Goal: Task Accomplishment & Management: Manage account settings

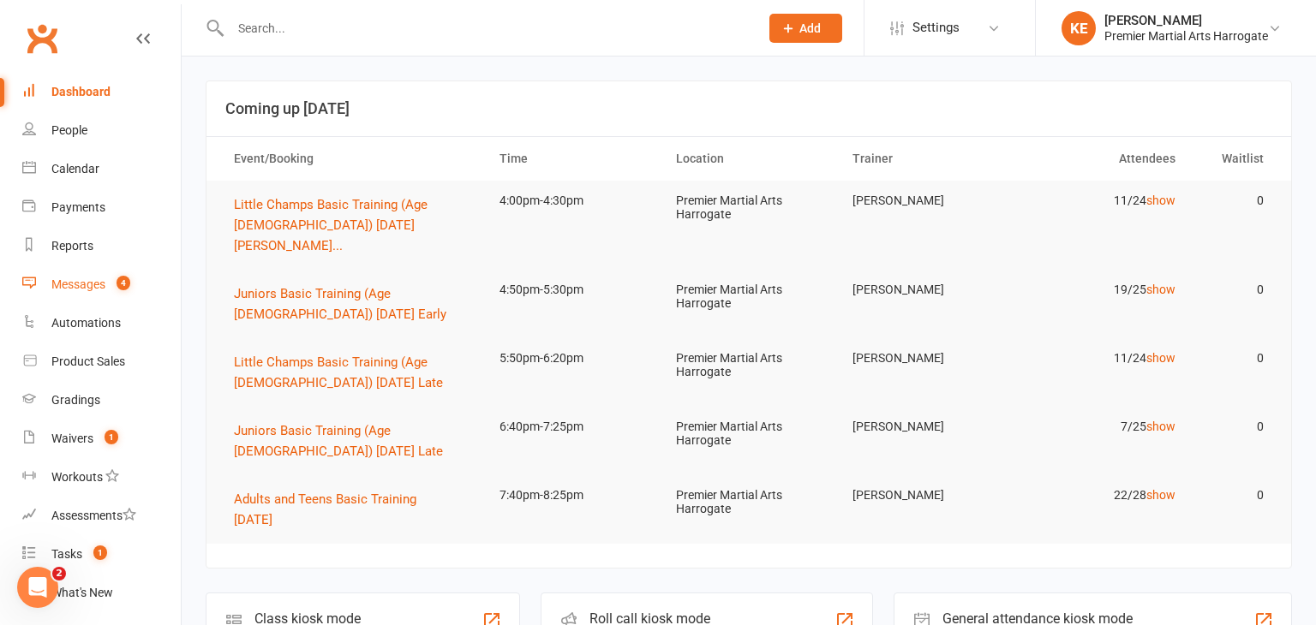
click at [64, 284] on div "Messages" at bounding box center [78, 285] width 54 height 14
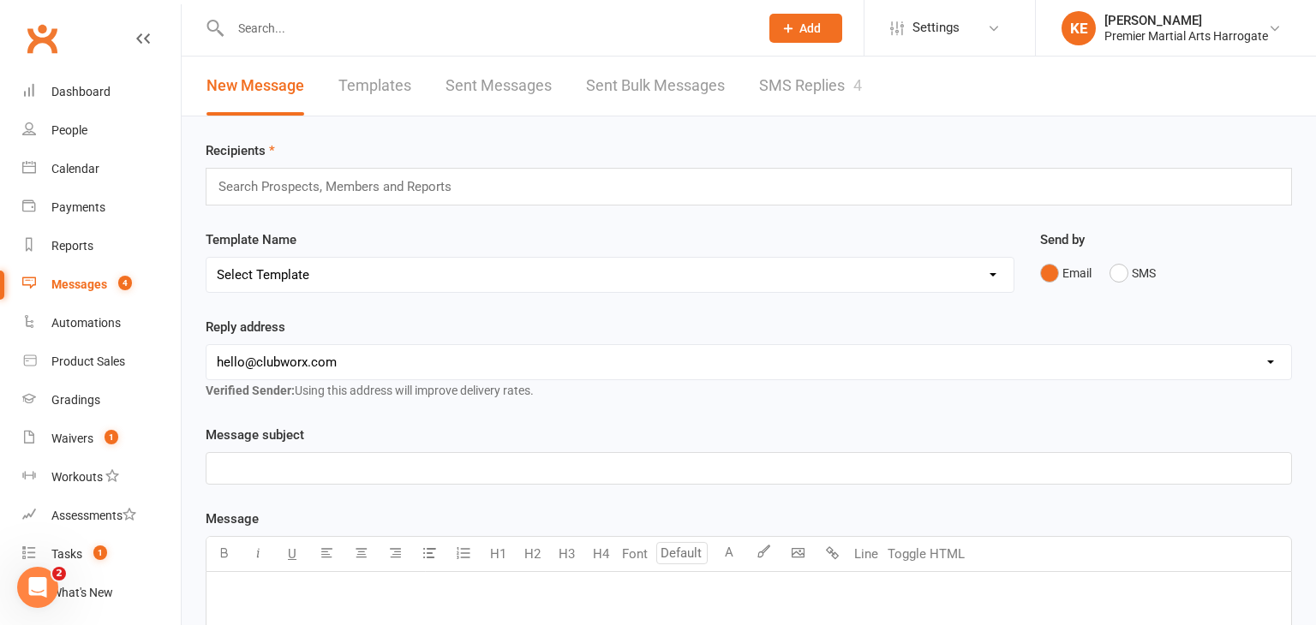
click at [789, 80] on link "SMS Replies 4" at bounding box center [810, 86] width 103 height 59
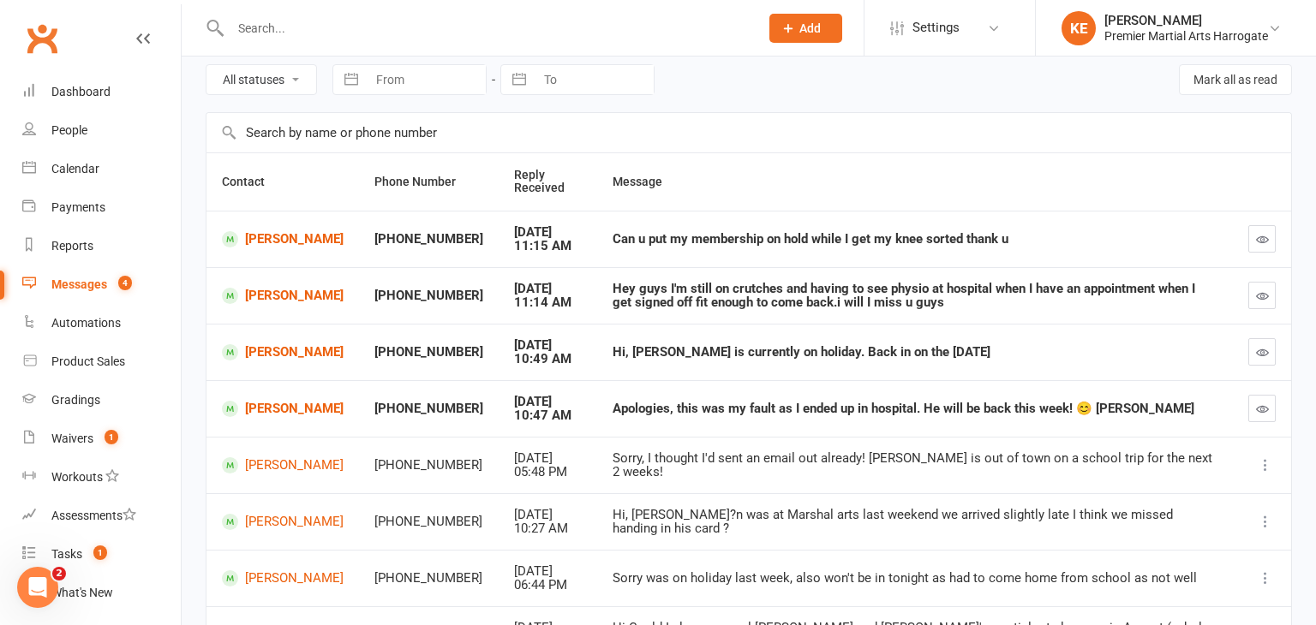
scroll to position [71, 0]
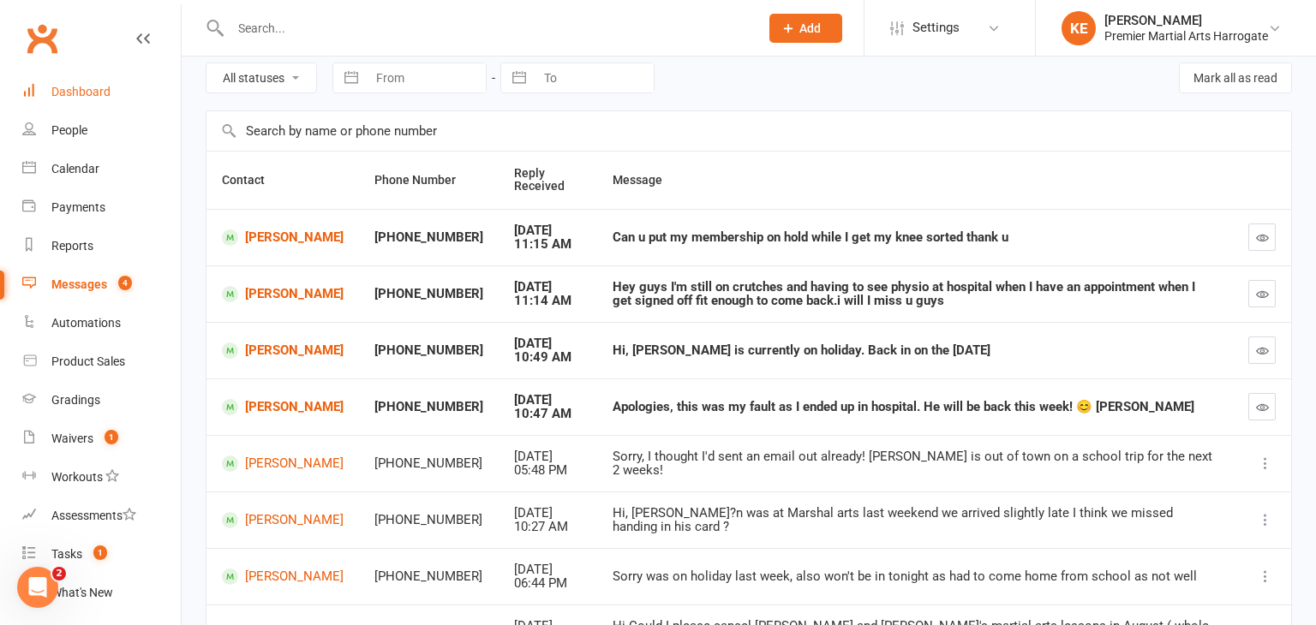
click at [107, 89] on div "Dashboard" at bounding box center [80, 92] width 59 height 14
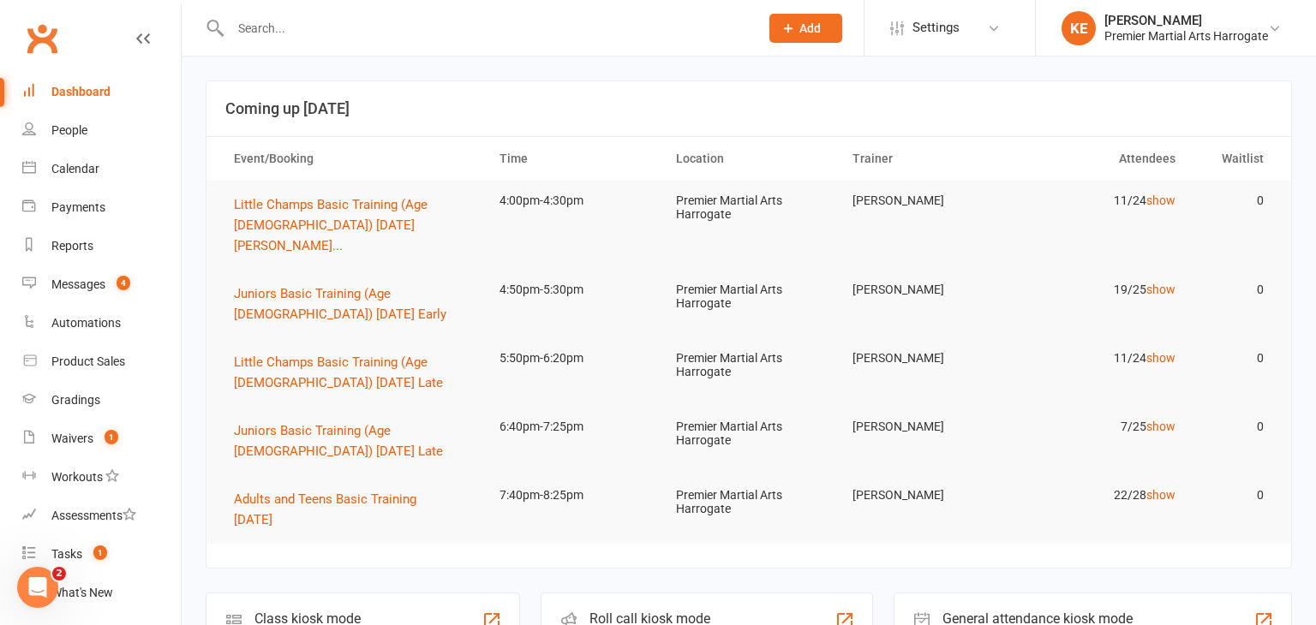
click at [432, 188] on td "Little Champs Basic Training (Age [DEMOGRAPHIC_DATA]) [DATE] [PERSON_NAME]..." at bounding box center [351, 225] width 266 height 89
click at [426, 197] on span "Little Champs Basic Training (Age [DEMOGRAPHIC_DATA]) [DATE] [PERSON_NAME]..." at bounding box center [331, 225] width 194 height 57
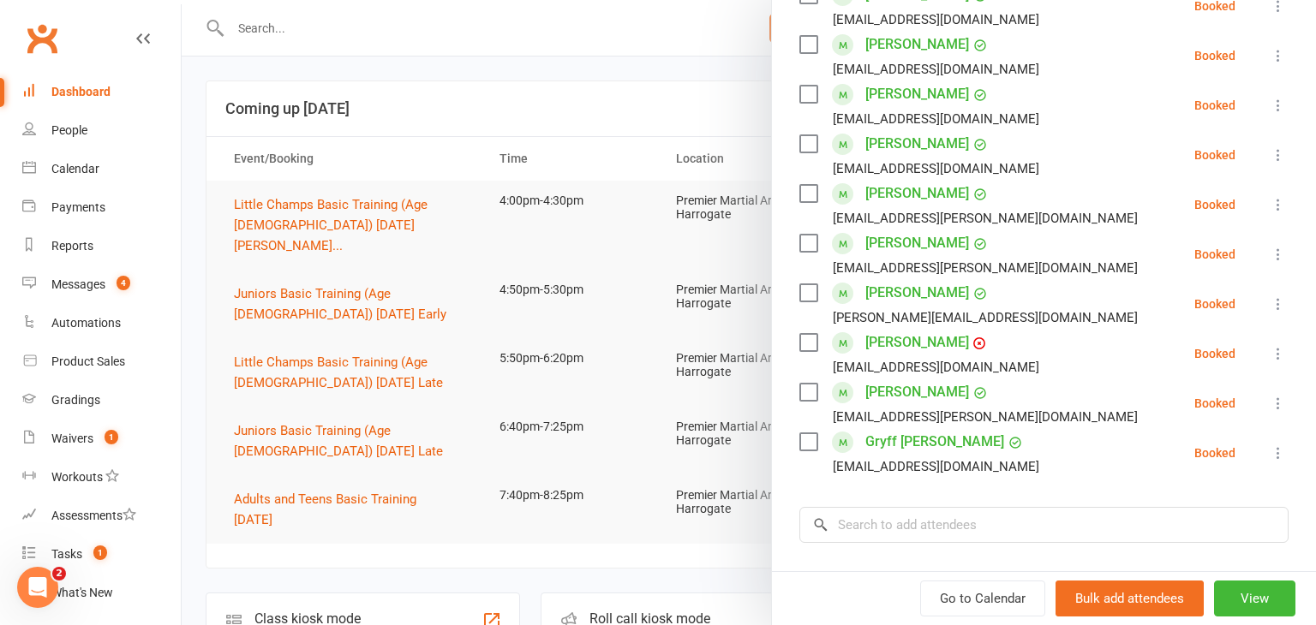
scroll to position [392, 0]
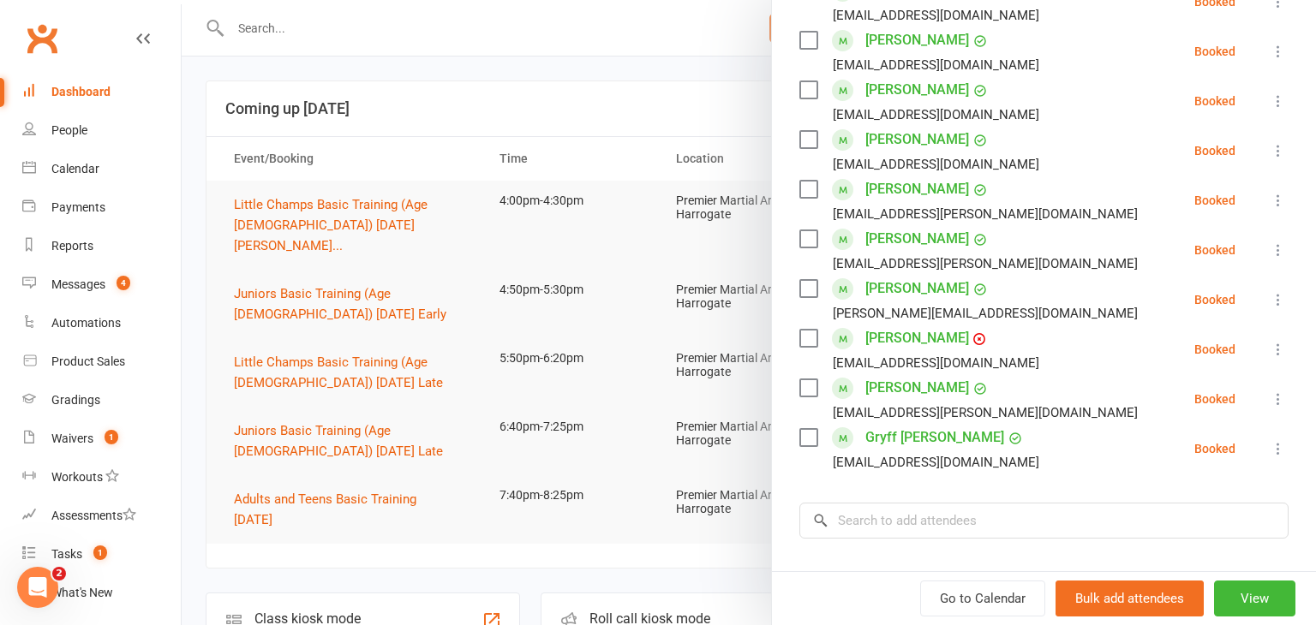
click at [1275, 198] on icon at bounding box center [1278, 200] width 17 height 17
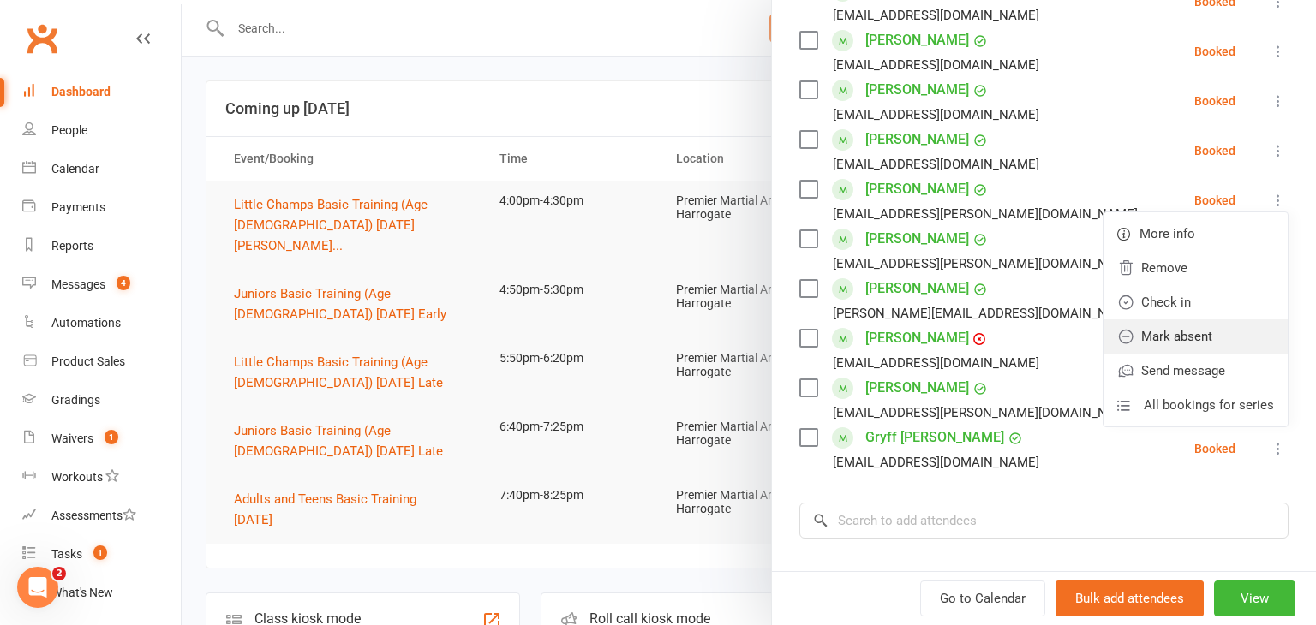
click at [1191, 344] on link "Mark absent" at bounding box center [1196, 337] width 184 height 34
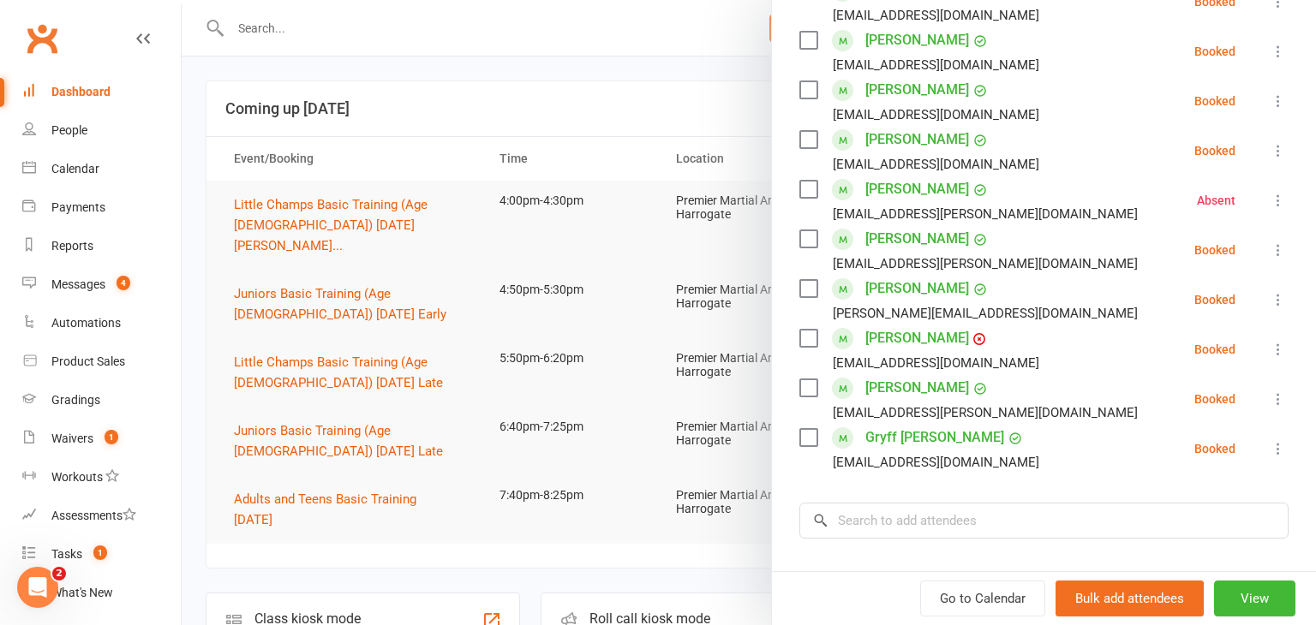
click at [1279, 248] on icon at bounding box center [1278, 250] width 17 height 17
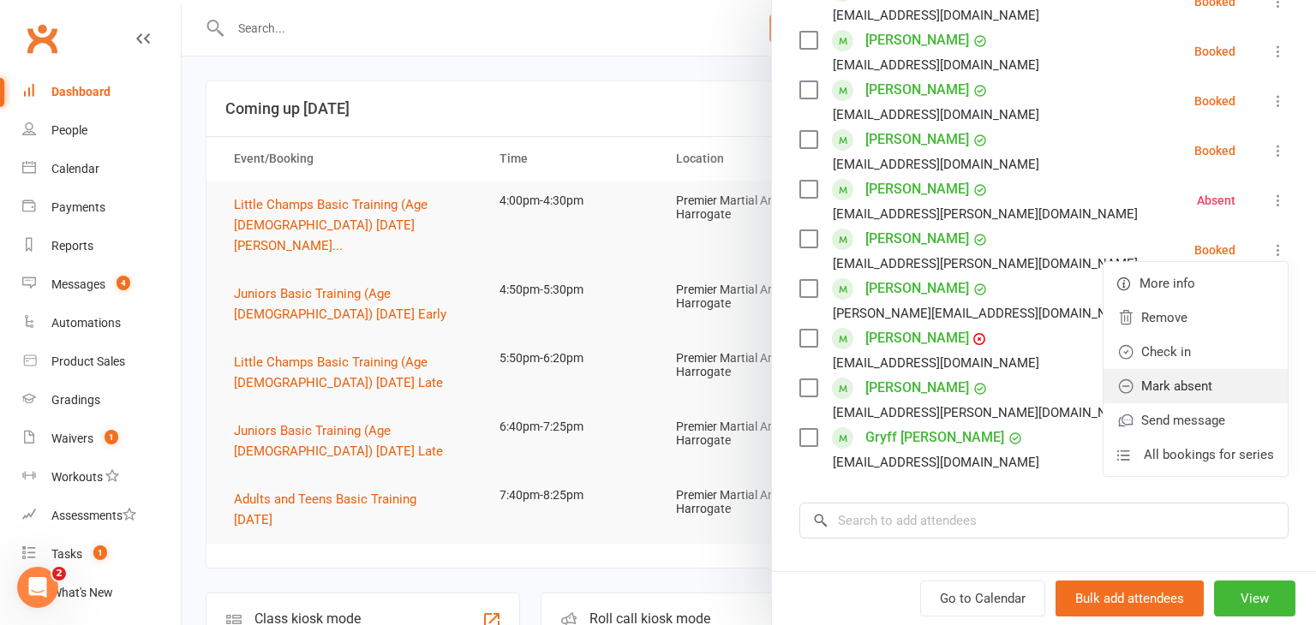
click at [1214, 374] on link "Mark absent" at bounding box center [1196, 386] width 184 height 34
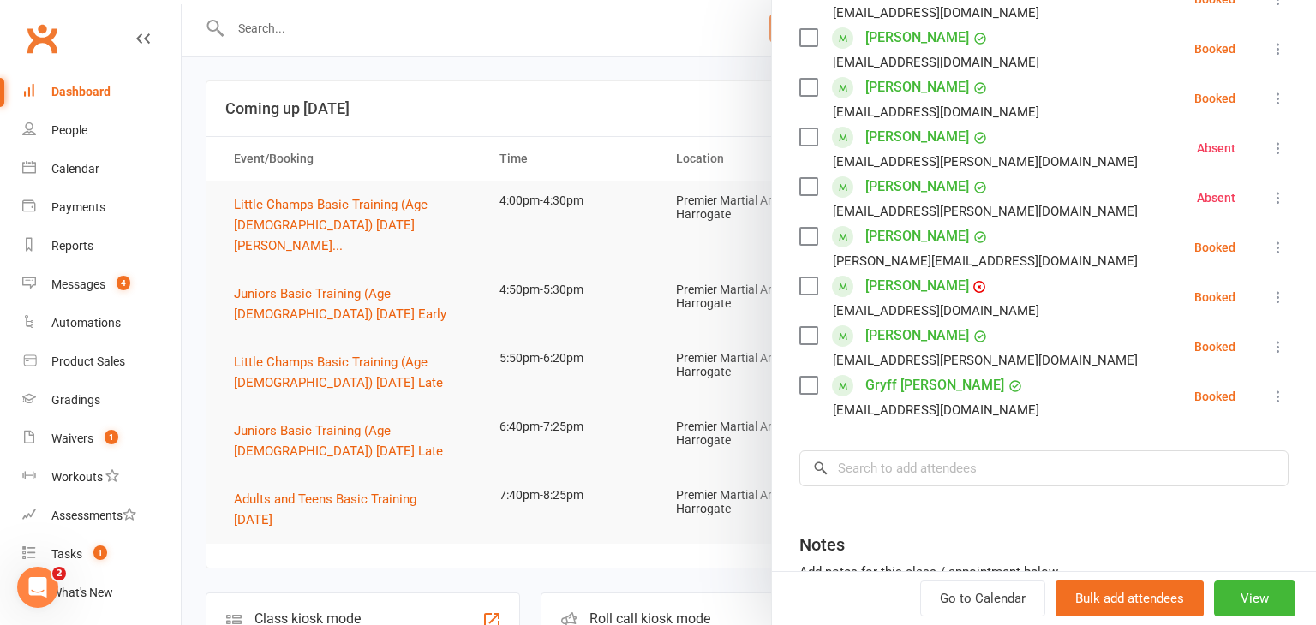
scroll to position [445, 0]
click at [1281, 296] on icon at bounding box center [1278, 296] width 17 height 17
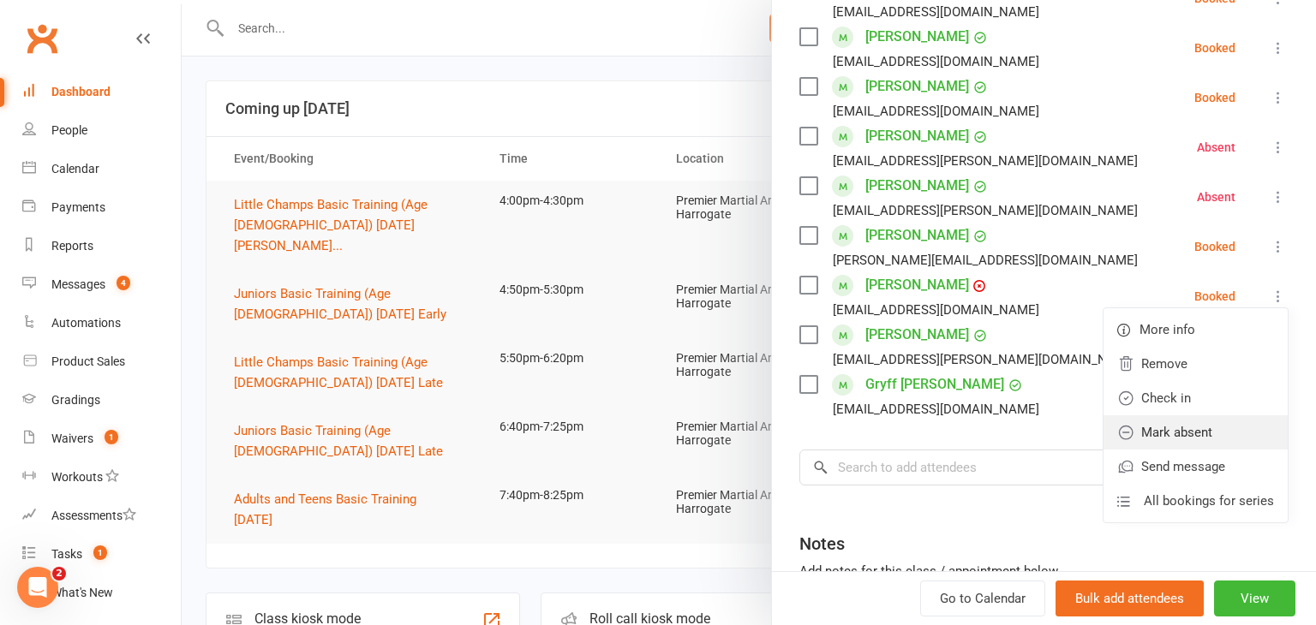
click at [1211, 423] on link "Mark absent" at bounding box center [1196, 433] width 184 height 34
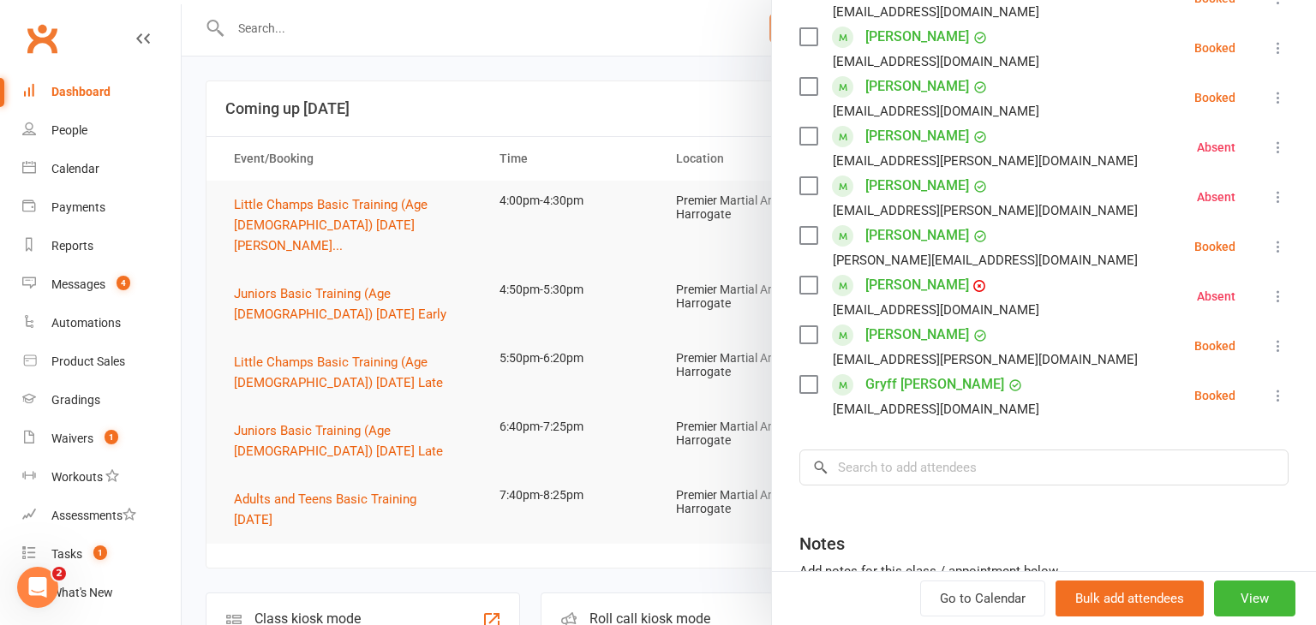
click at [1278, 345] on icon at bounding box center [1278, 346] width 17 height 17
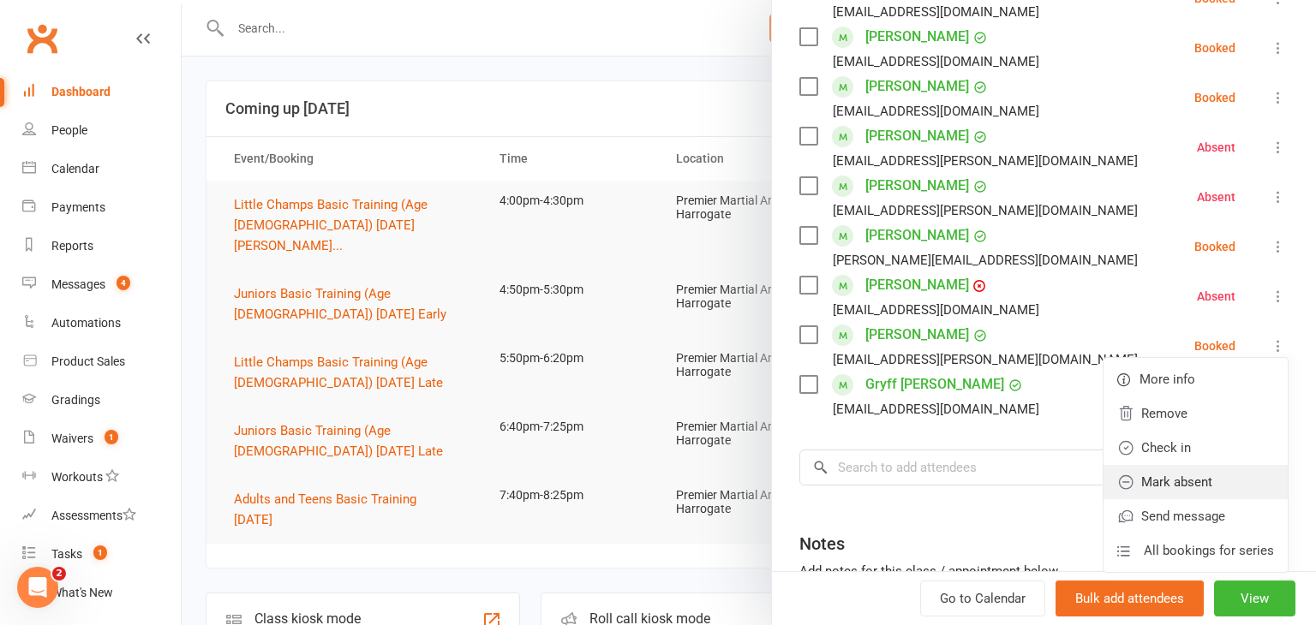
click at [1211, 472] on link "Mark absent" at bounding box center [1196, 482] width 184 height 34
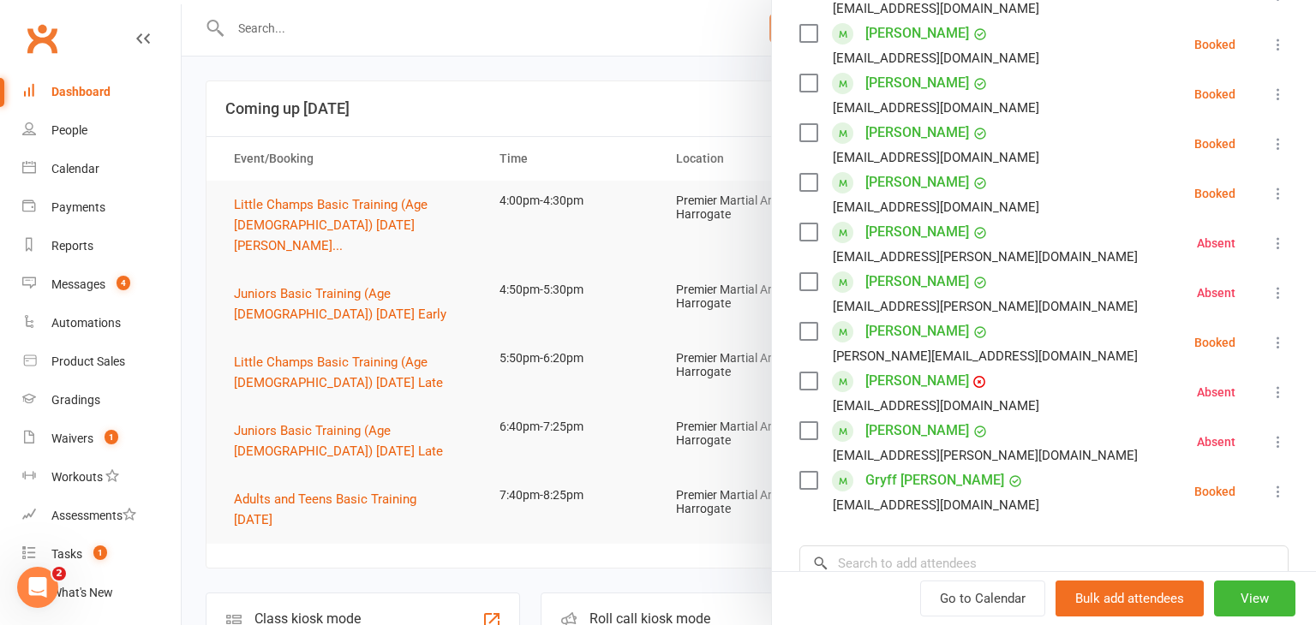
scroll to position [350, 0]
click at [209, 340] on div at bounding box center [749, 312] width 1134 height 625
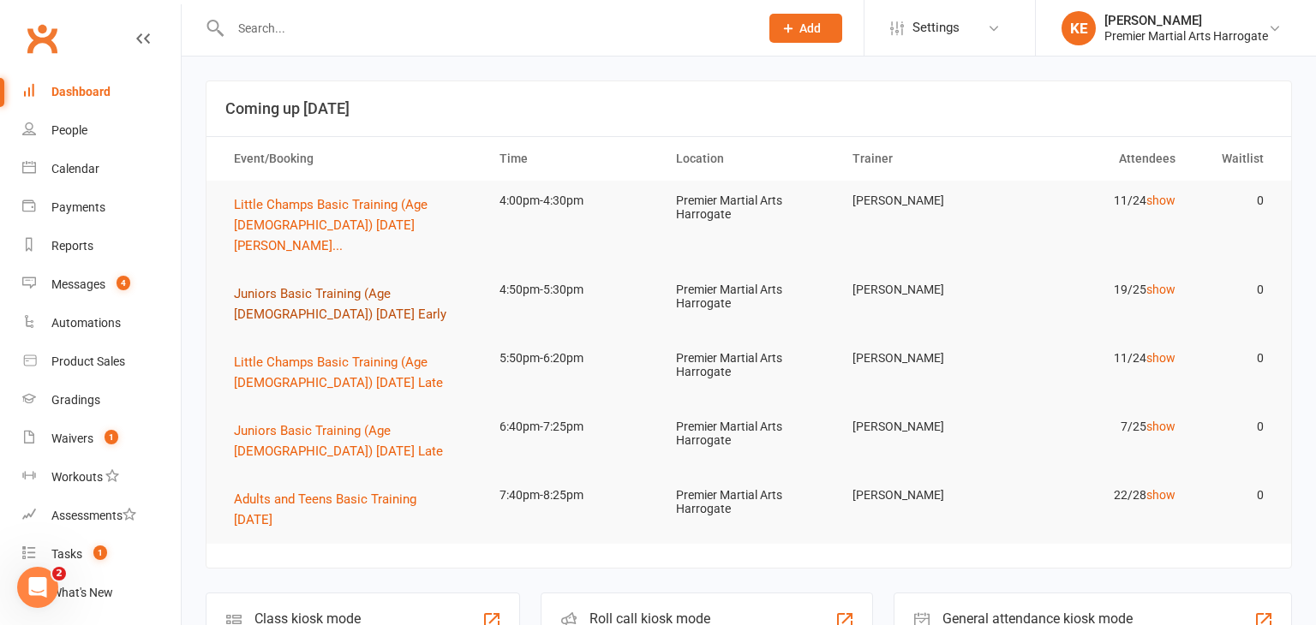
click at [305, 284] on button "Juniors Basic Training (Age [DEMOGRAPHIC_DATA]) [DATE] Early" at bounding box center [351, 304] width 235 height 41
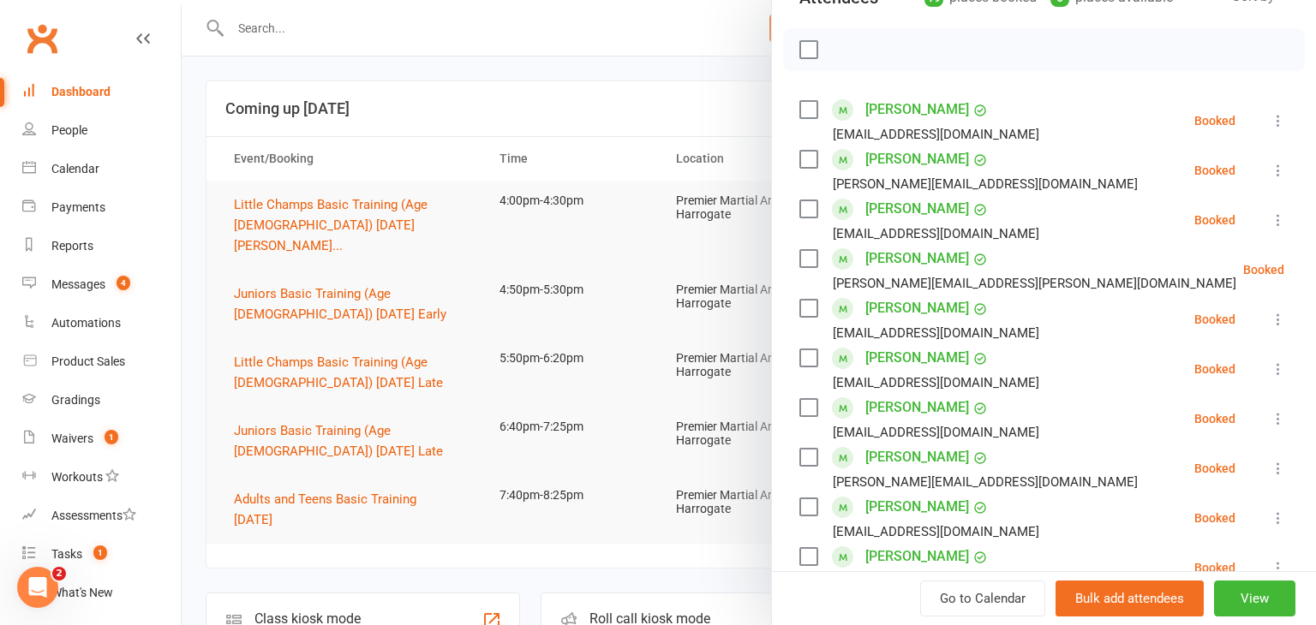
scroll to position [220, 0]
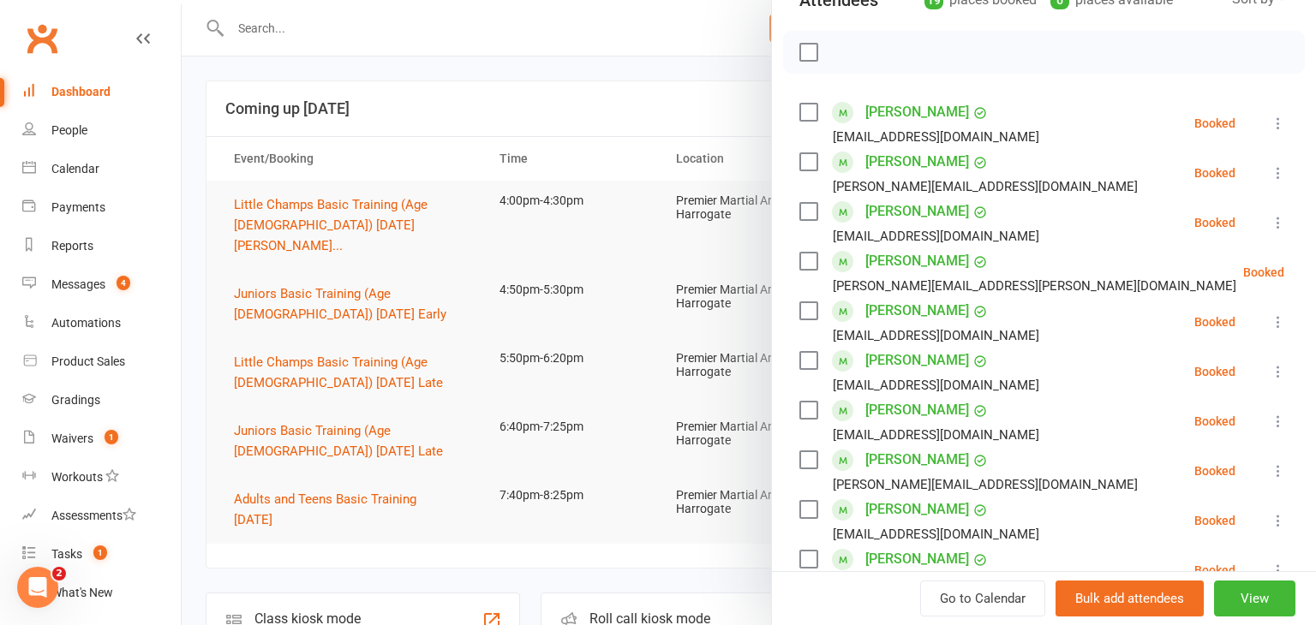
click at [1315, 270] on icon at bounding box center [1327, 272] width 17 height 17
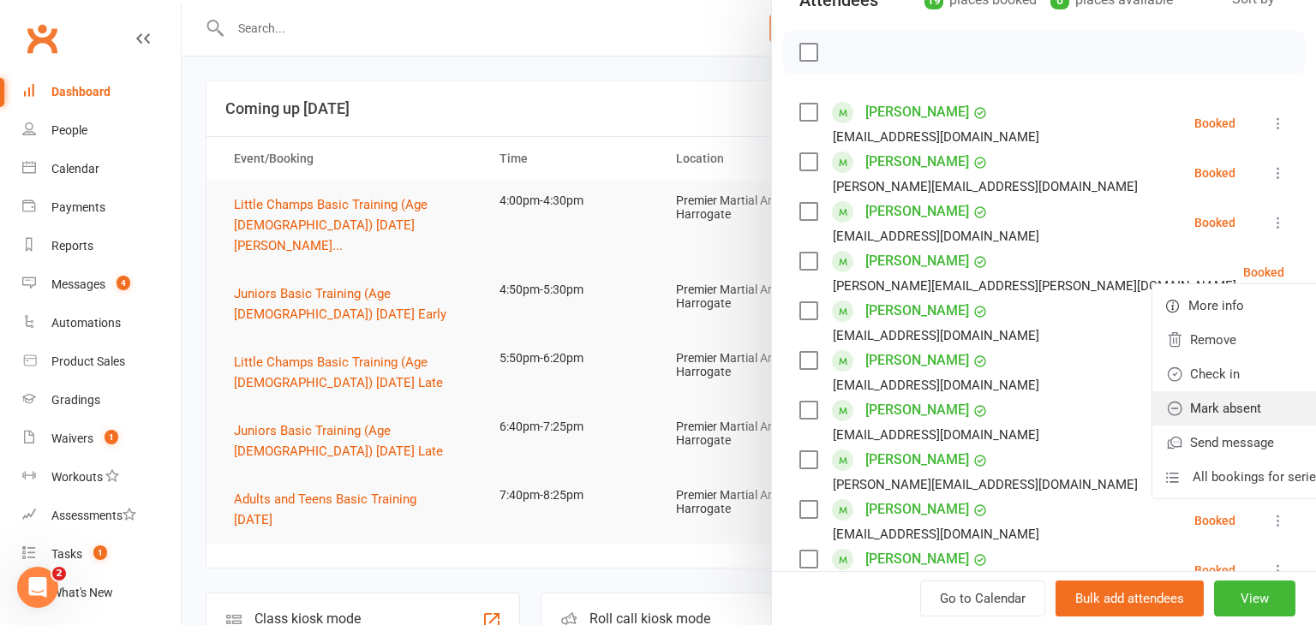
click at [1235, 402] on link "Mark absent" at bounding box center [1244, 409] width 184 height 34
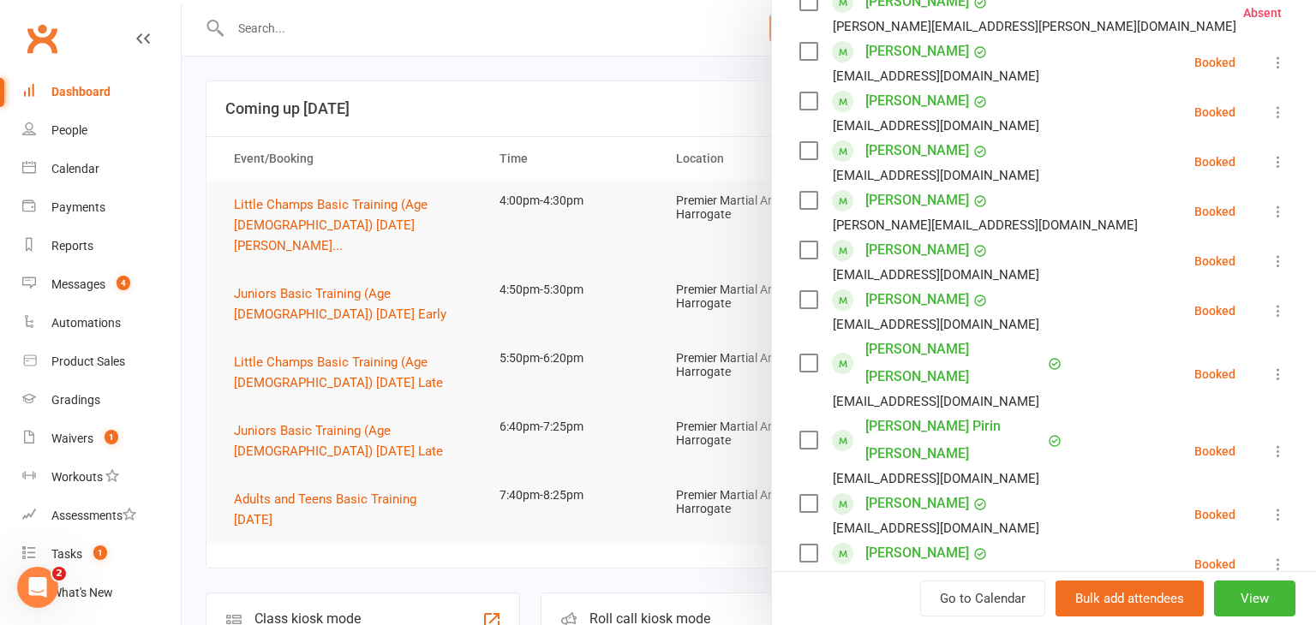
scroll to position [483, 0]
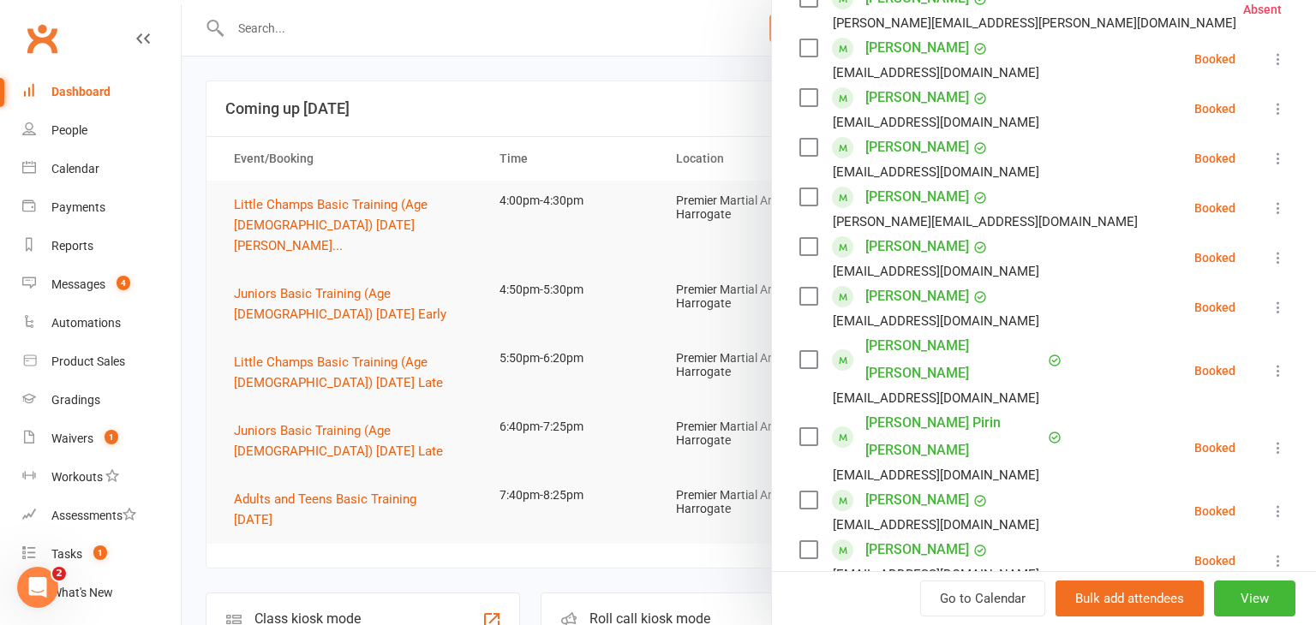
click at [1283, 302] on icon at bounding box center [1278, 307] width 17 height 17
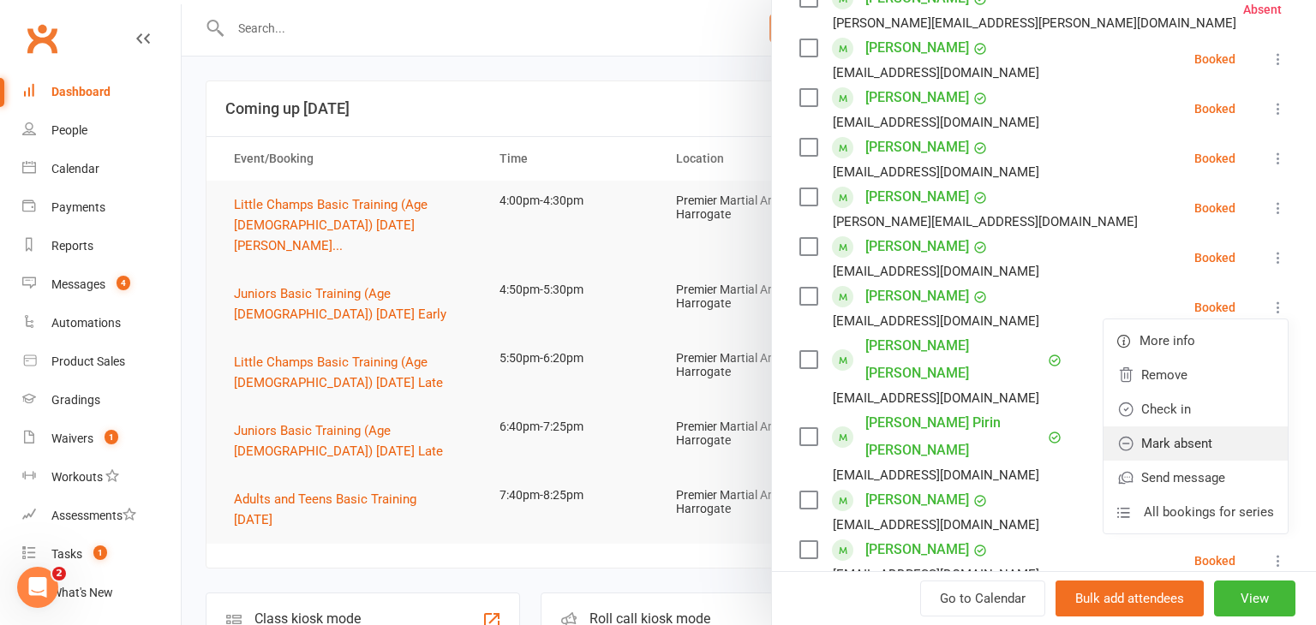
click at [1181, 452] on link "Mark absent" at bounding box center [1196, 444] width 184 height 34
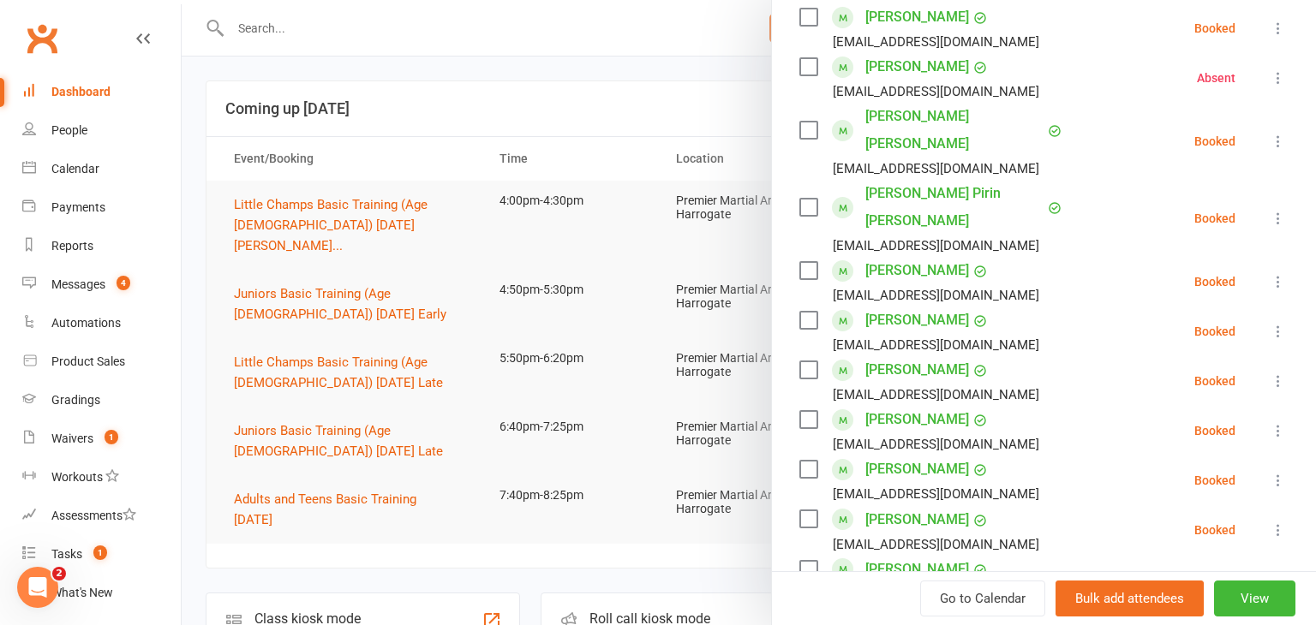
scroll to position [761, 0]
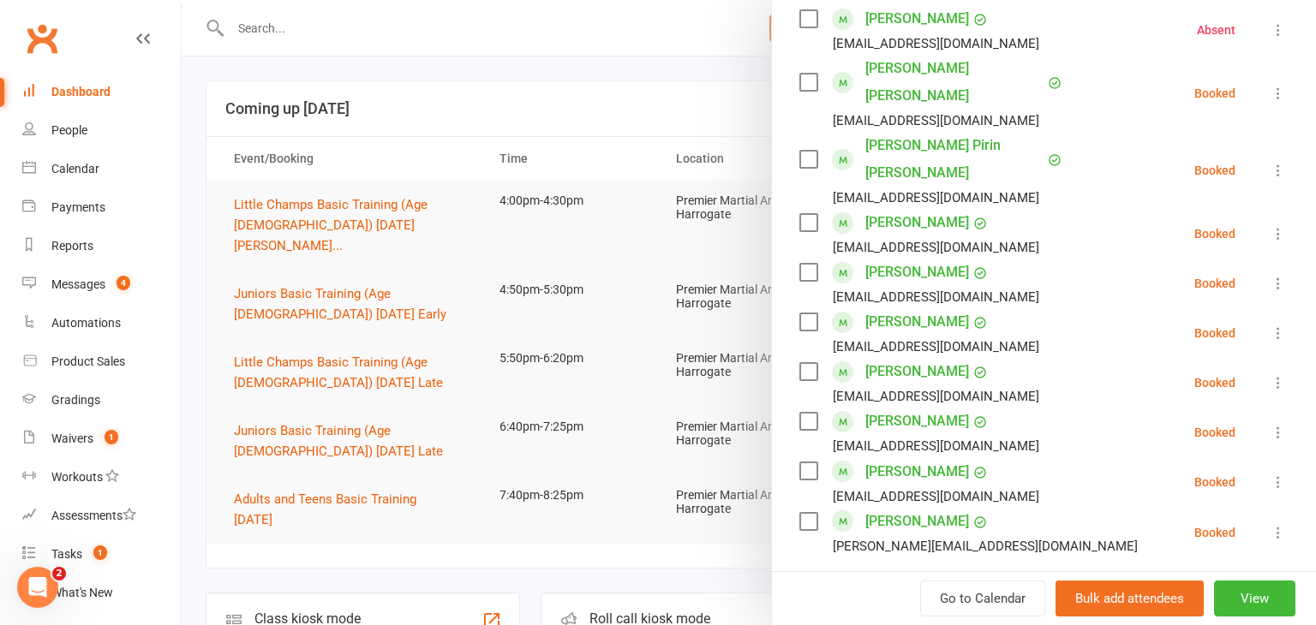
click at [201, 394] on div at bounding box center [749, 312] width 1134 height 625
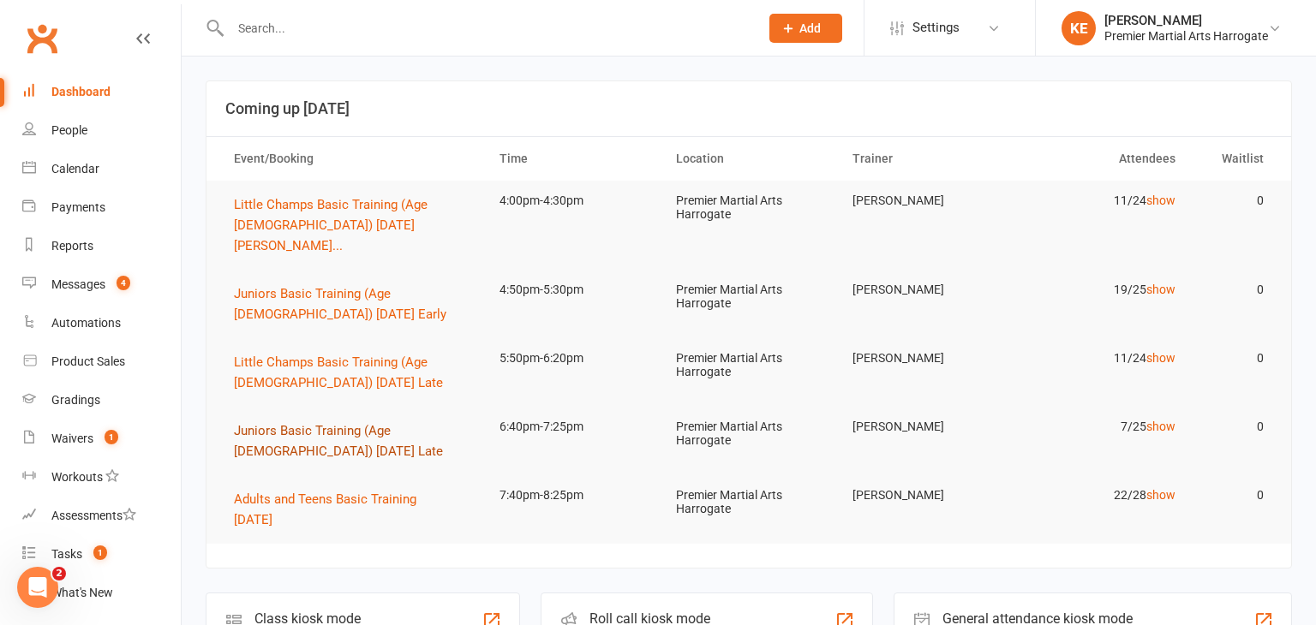
click at [329, 423] on span "Juniors Basic Training (Age [DEMOGRAPHIC_DATA]) [DATE] Late" at bounding box center [338, 441] width 209 height 36
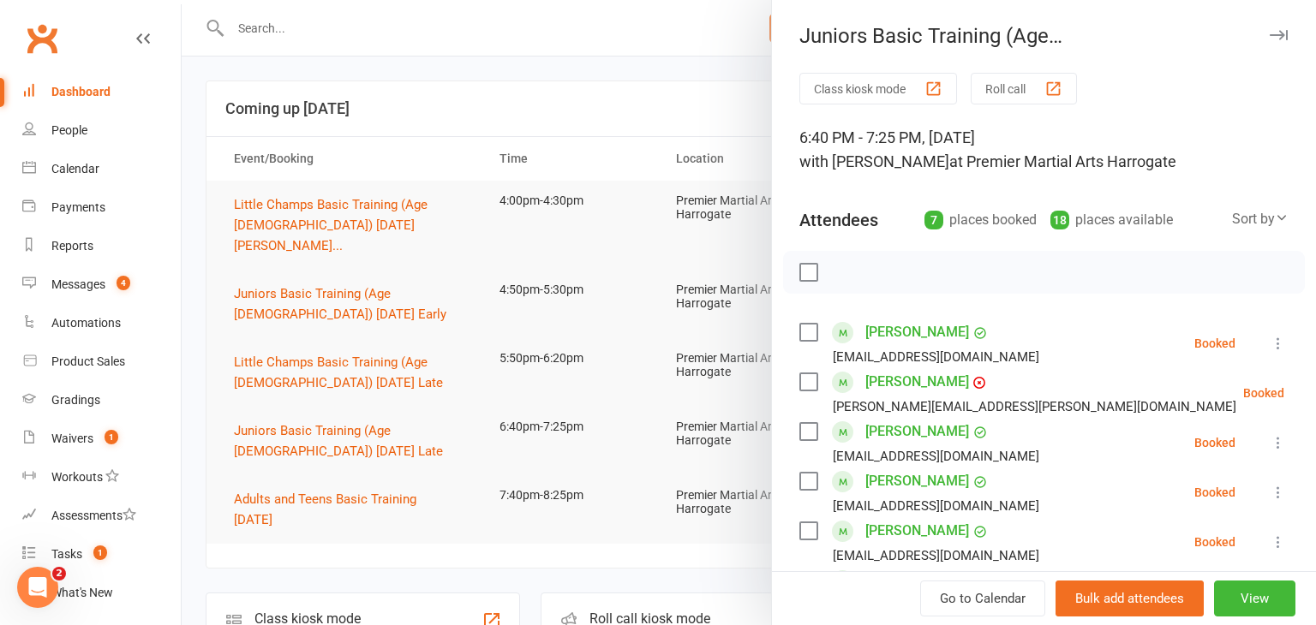
scroll to position [17, 0]
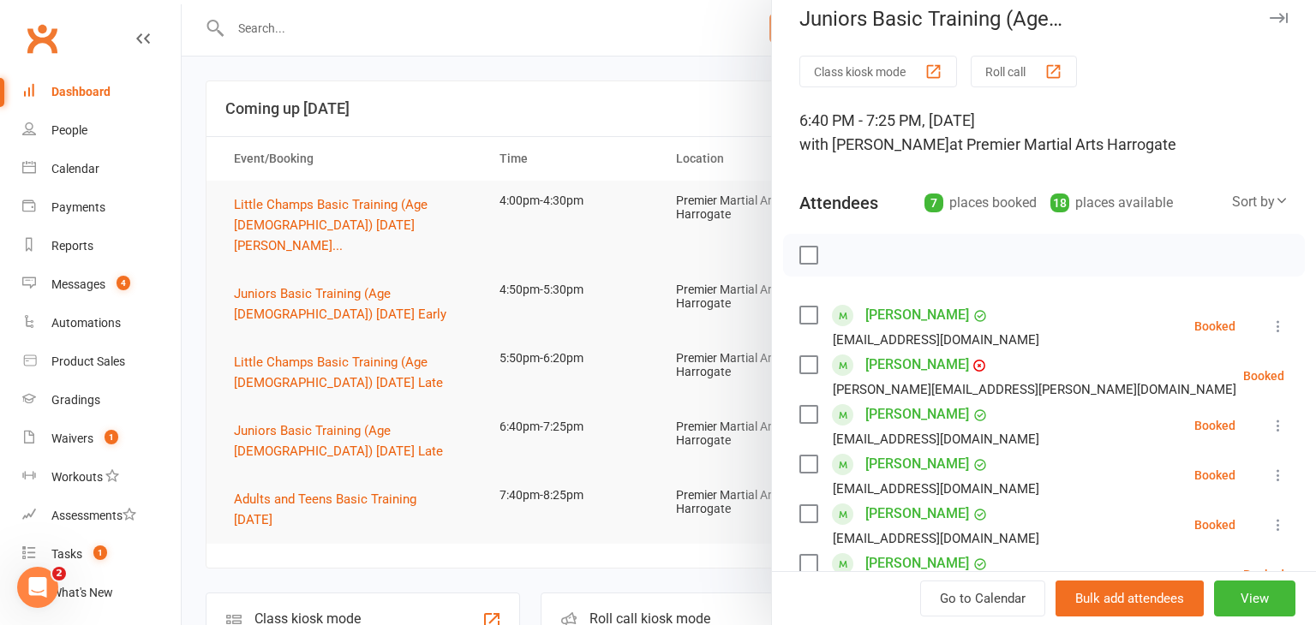
click at [1280, 323] on icon at bounding box center [1278, 326] width 17 height 17
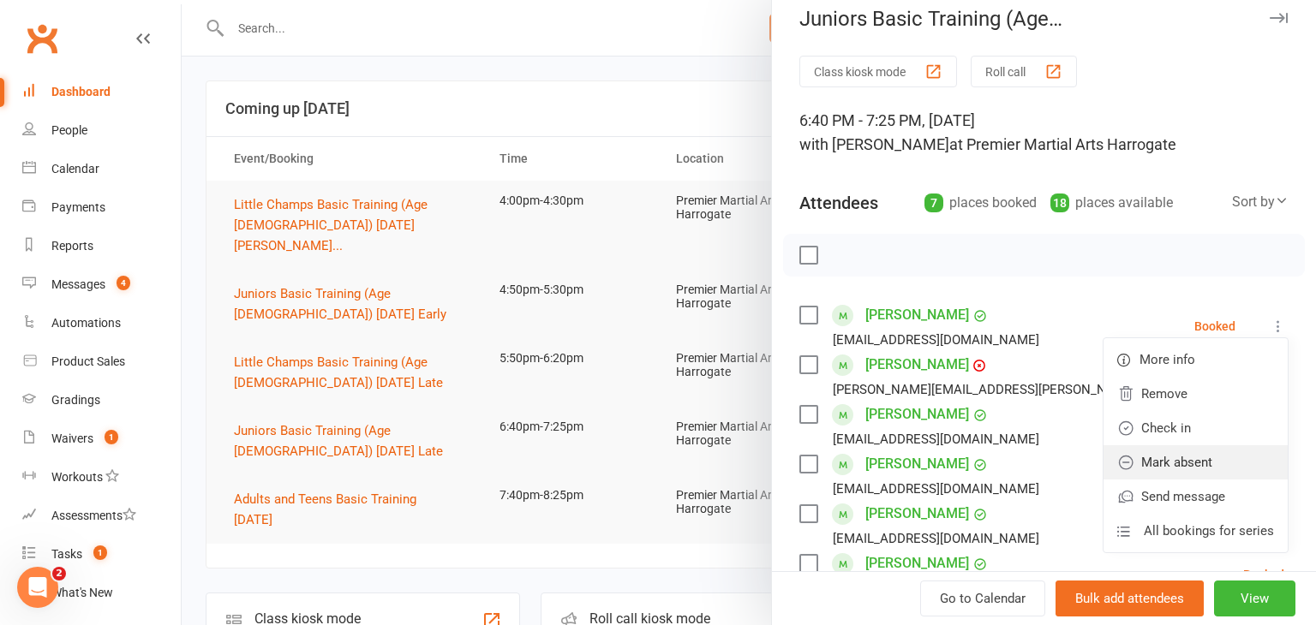
click at [1225, 450] on link "Mark absent" at bounding box center [1196, 463] width 184 height 34
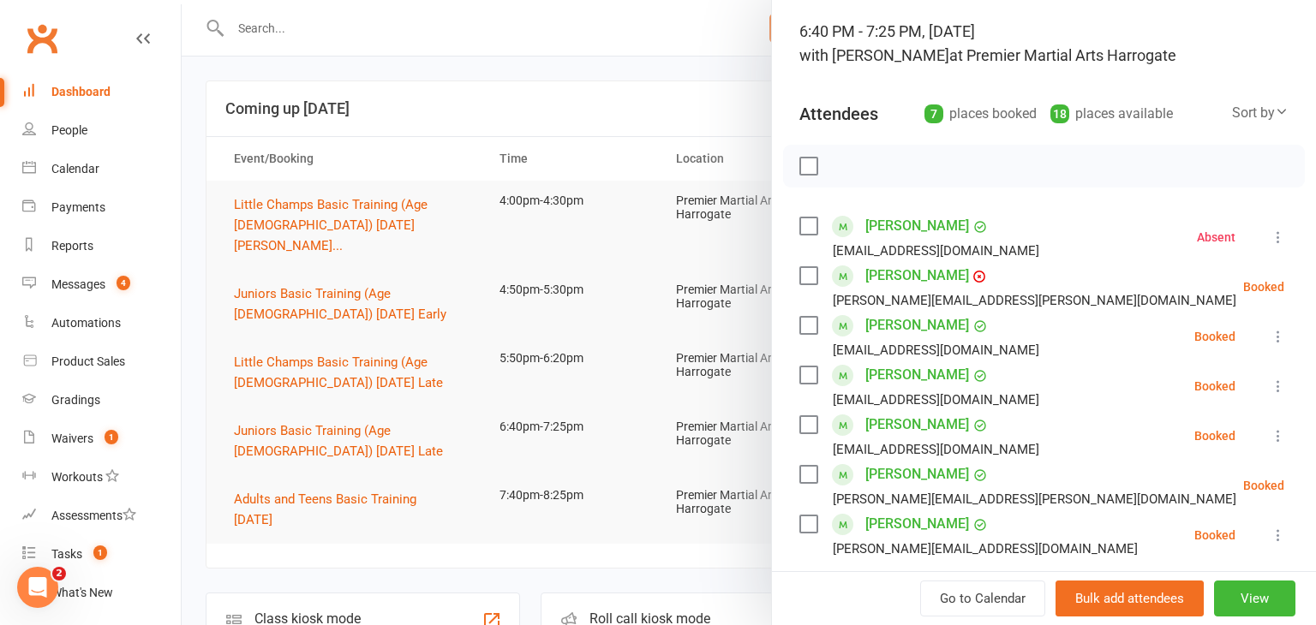
scroll to position [113, 0]
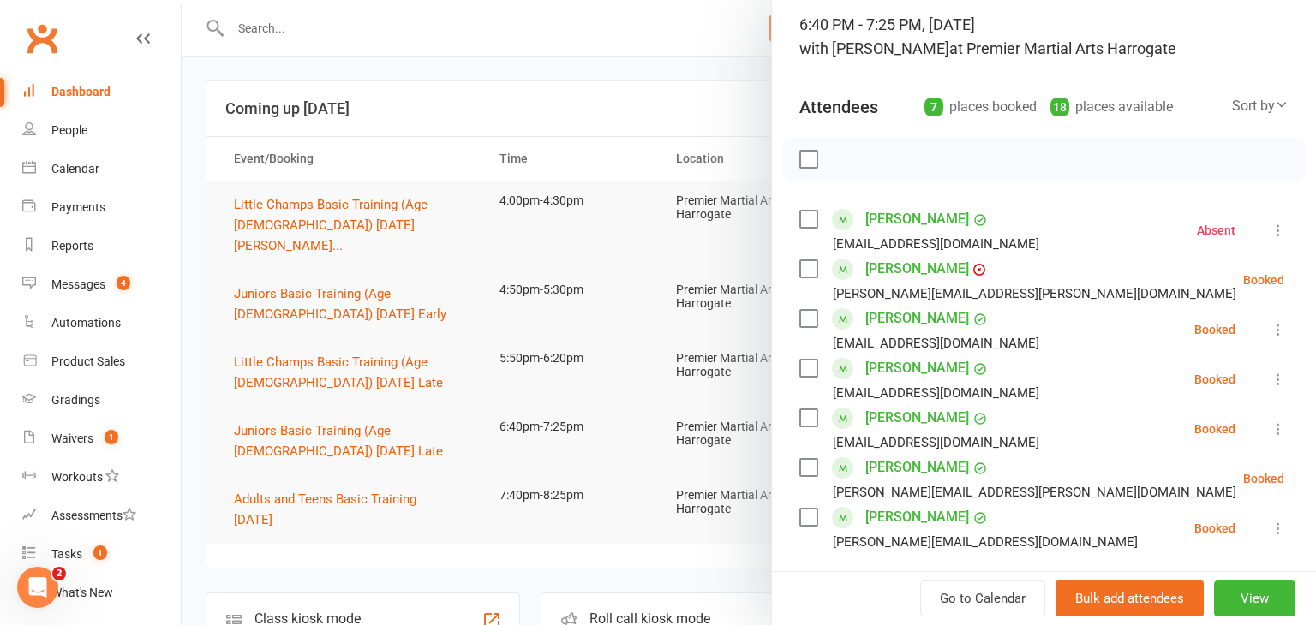
click at [326, 481] on div at bounding box center [749, 312] width 1134 height 625
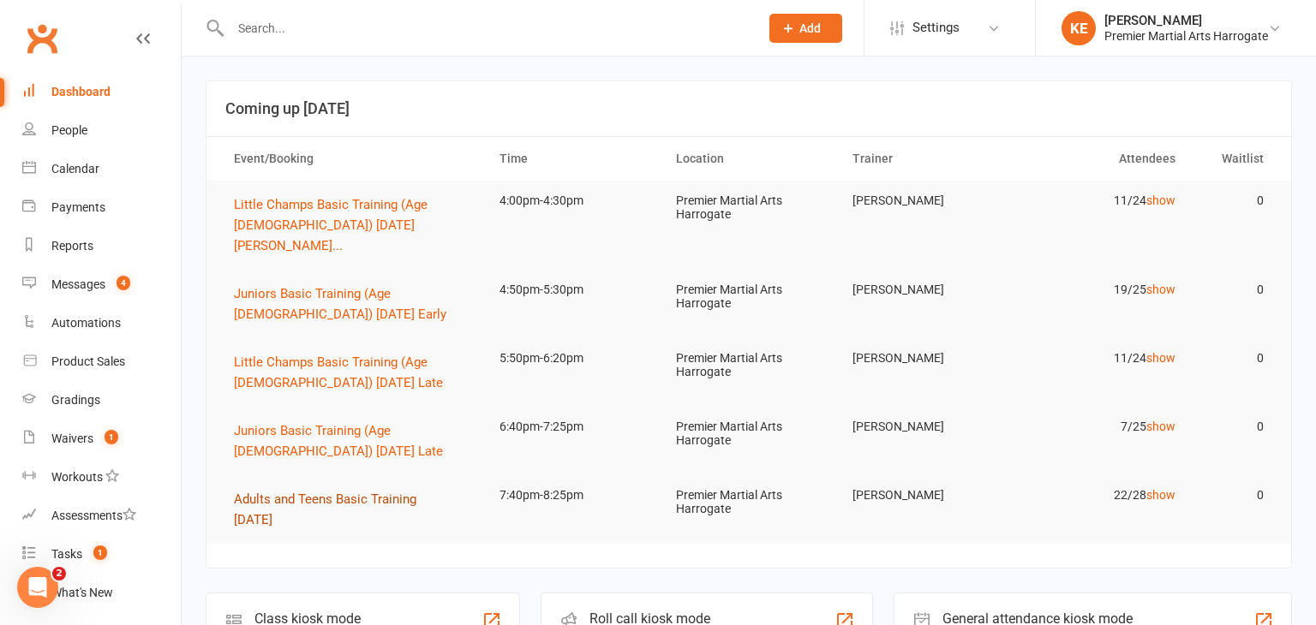
click at [326, 492] on span "Adults and Teens Basic Training [DATE]" at bounding box center [325, 510] width 182 height 36
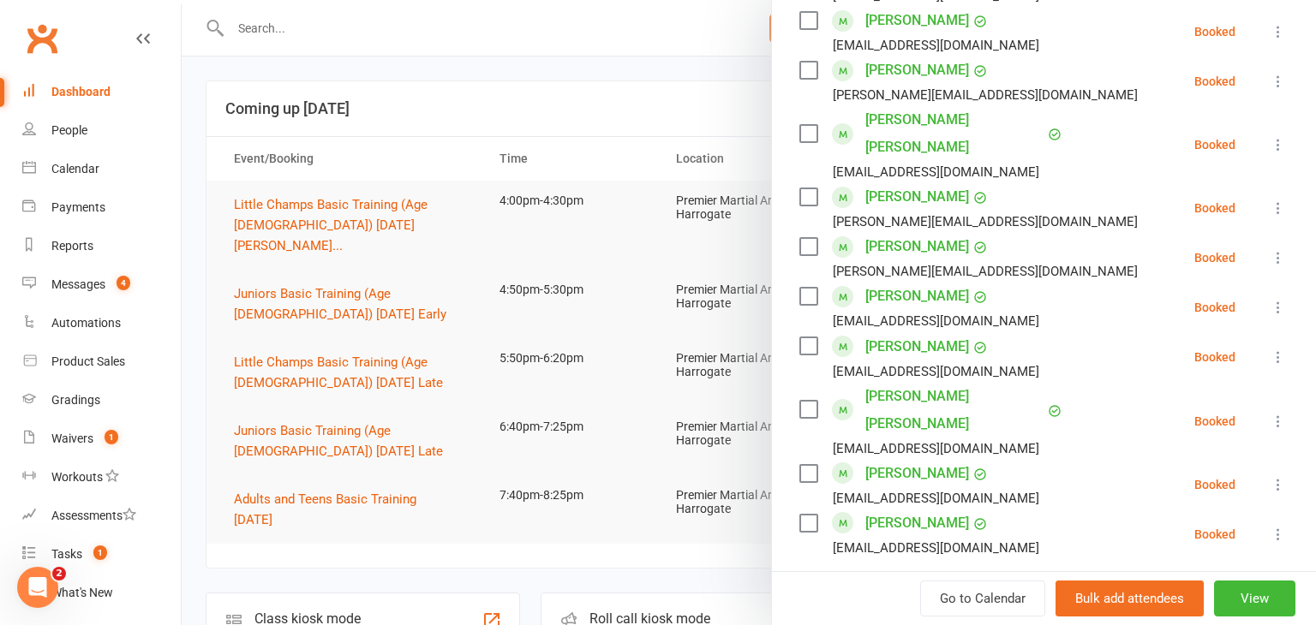
scroll to position [965, 0]
click at [1277, 475] on icon at bounding box center [1278, 483] width 17 height 17
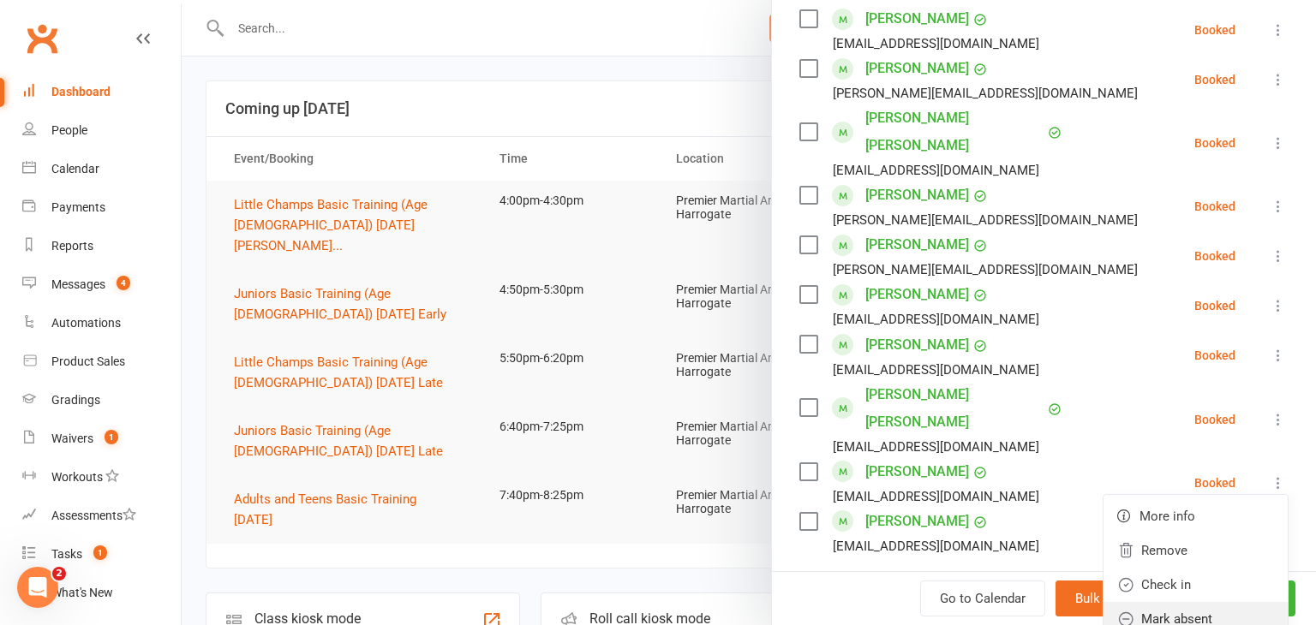
click at [1208, 602] on link "Mark absent" at bounding box center [1196, 619] width 184 height 34
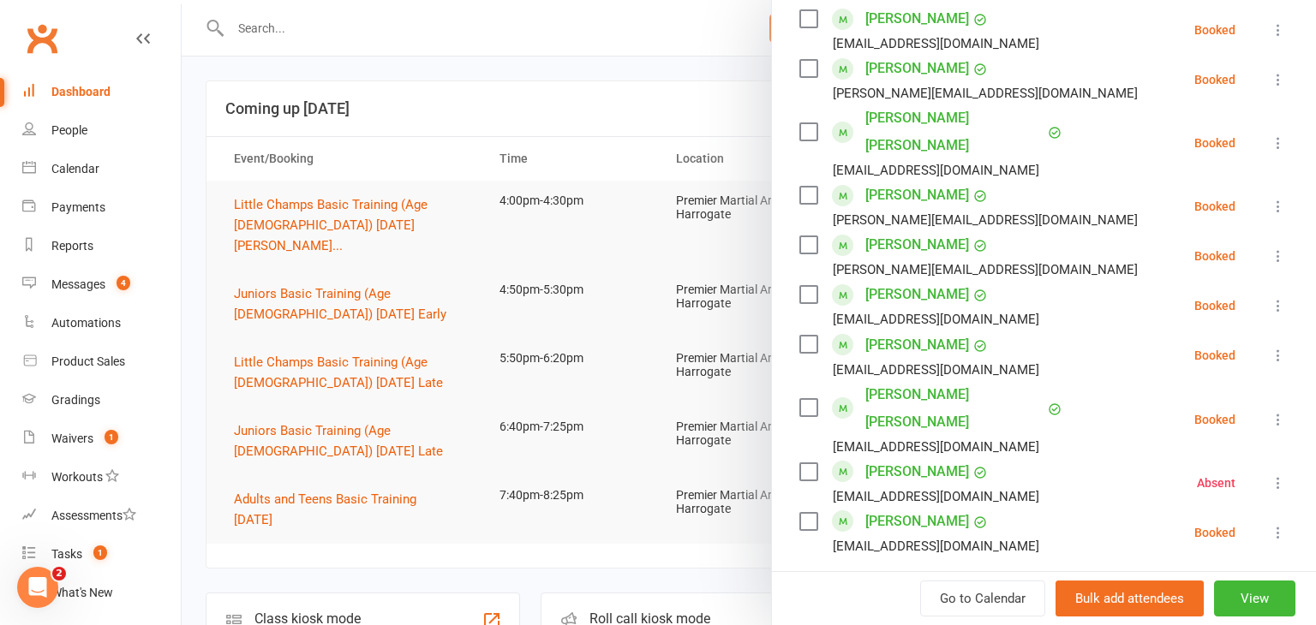
click at [1279, 524] on icon at bounding box center [1278, 532] width 17 height 17
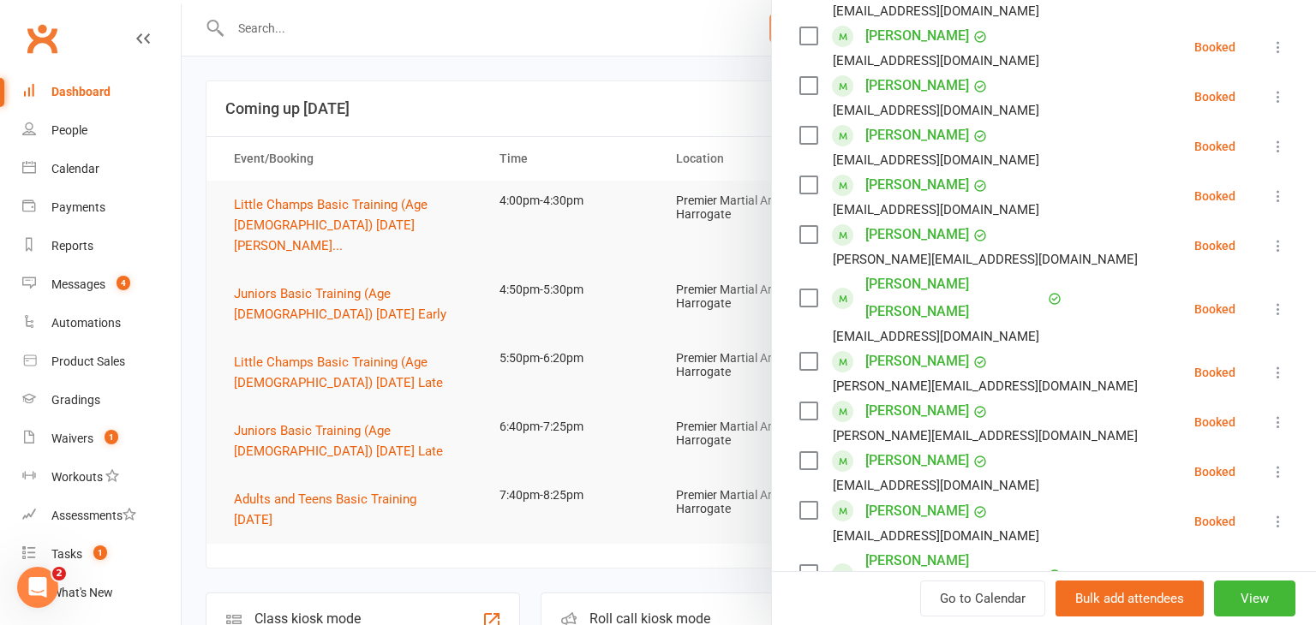
scroll to position [797, 0]
click at [345, 505] on div at bounding box center [749, 312] width 1134 height 625
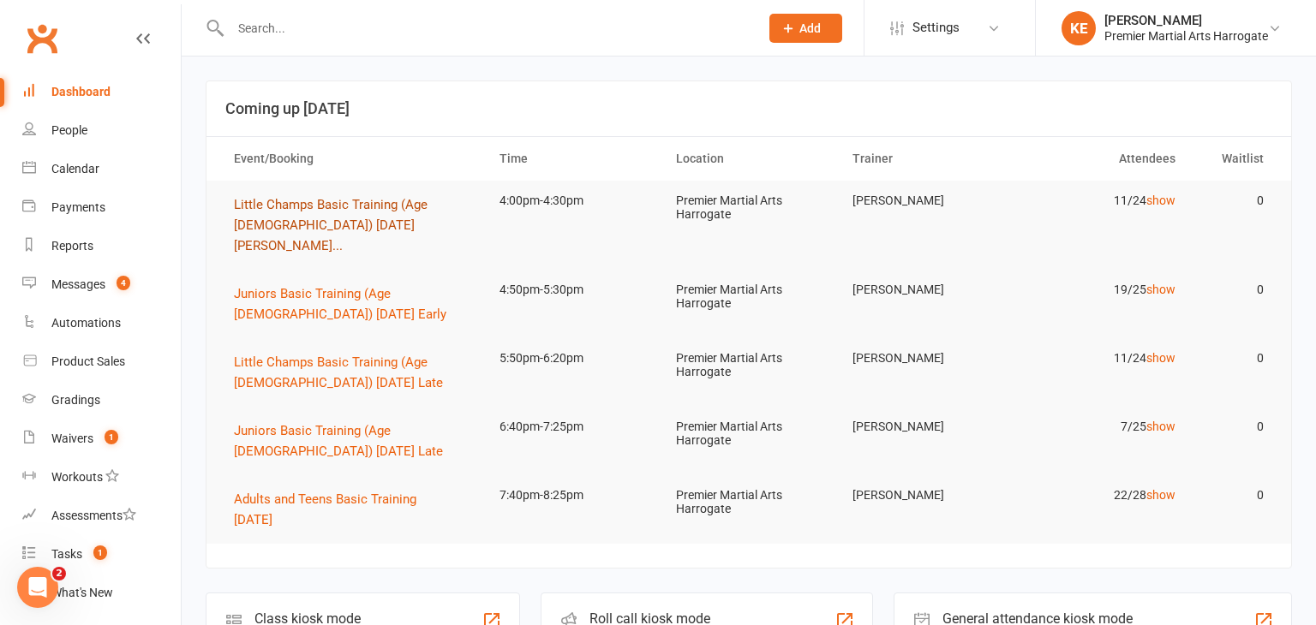
click at [268, 210] on span "Little Champs Basic Training (Age [DEMOGRAPHIC_DATA]) [DATE] [PERSON_NAME]..." at bounding box center [331, 225] width 194 height 57
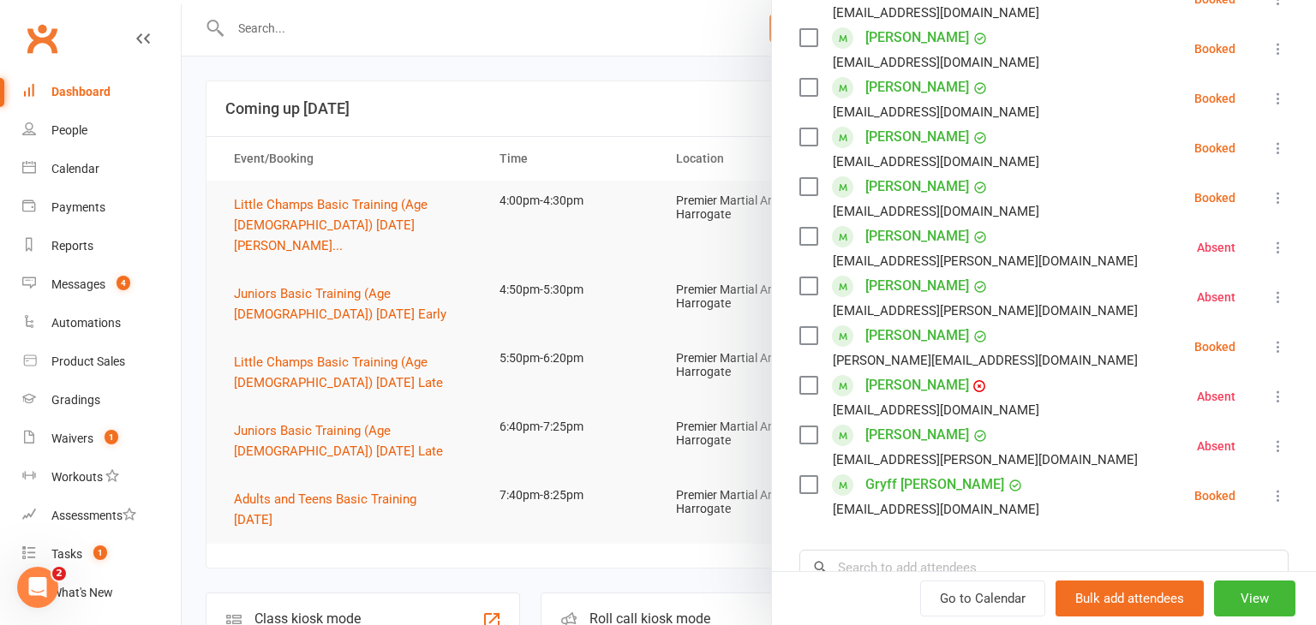
scroll to position [351, 0]
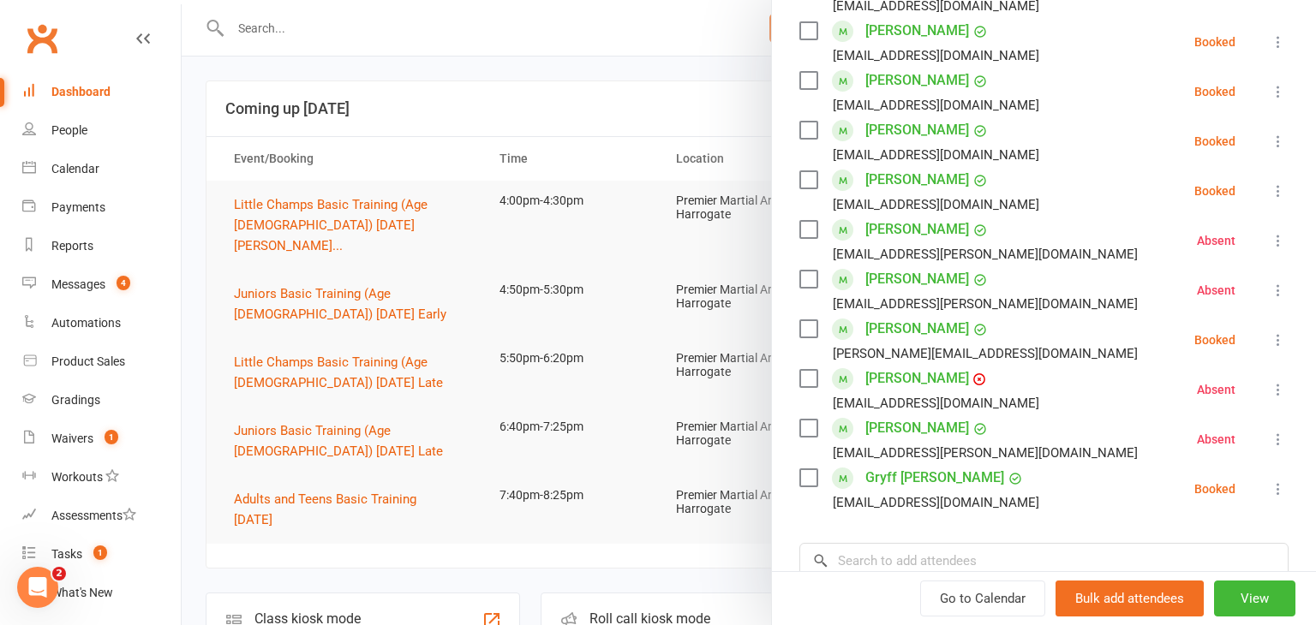
click at [311, 14] on div at bounding box center [749, 312] width 1134 height 625
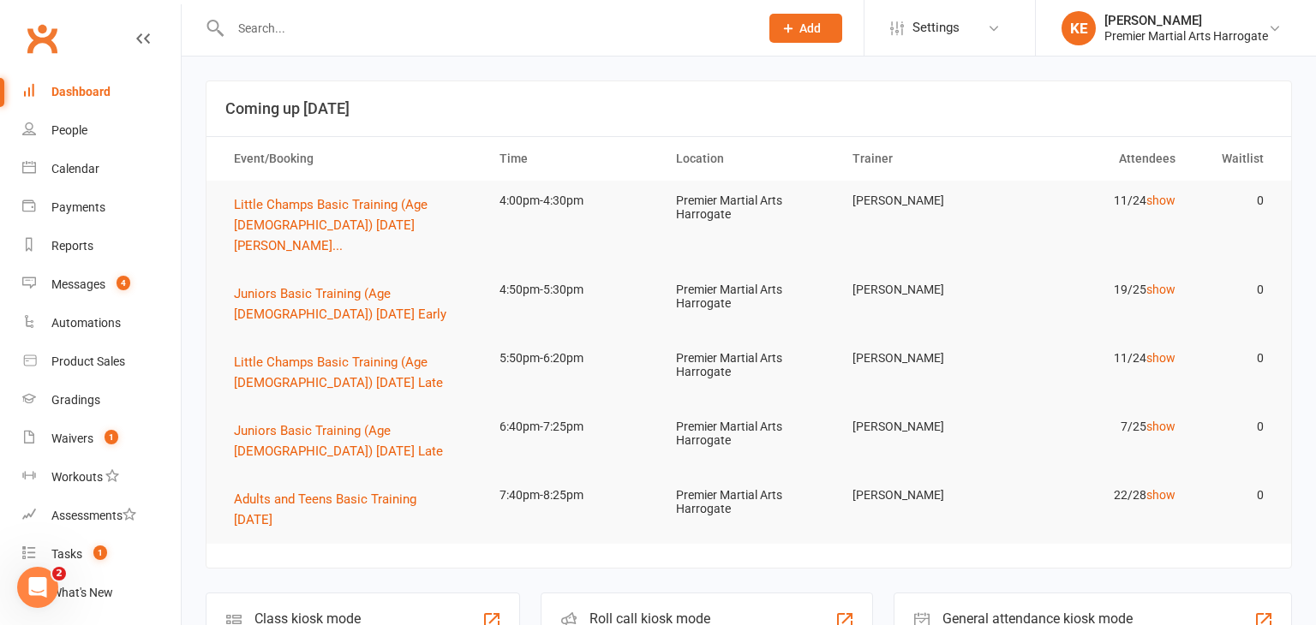
click at [303, 32] on input "text" at bounding box center [486, 28] width 522 height 24
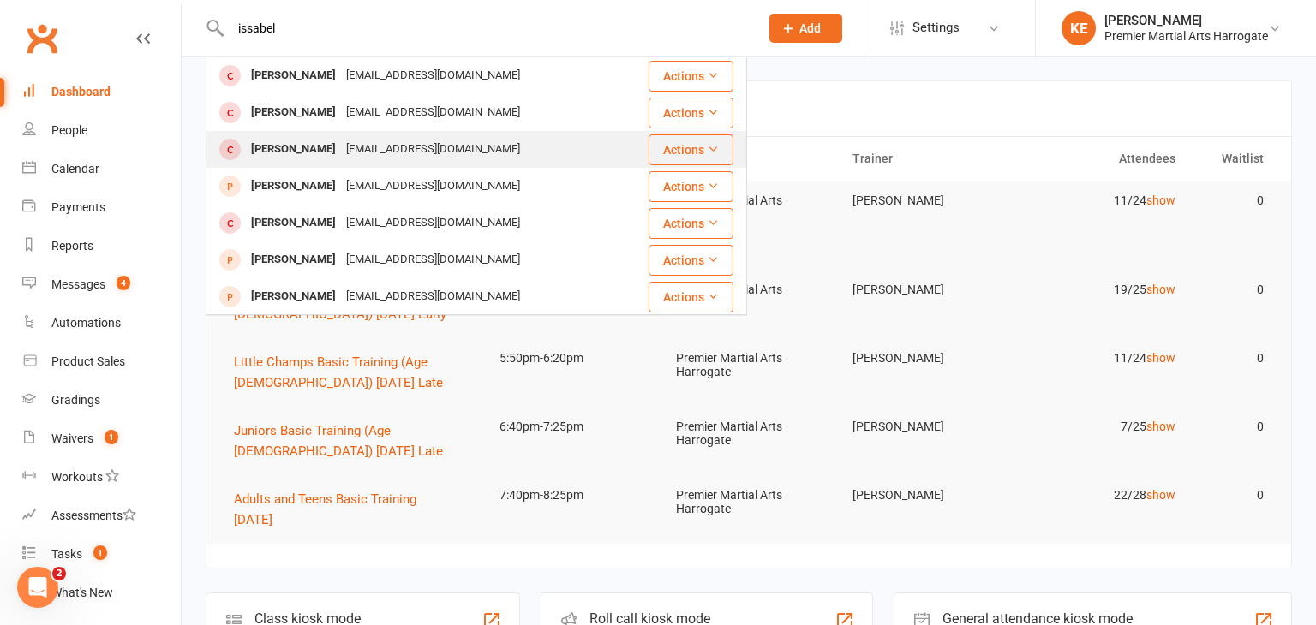
type input "issabel"
click at [341, 138] on div "[EMAIL_ADDRESS][DOMAIN_NAME]" at bounding box center [433, 149] width 184 height 25
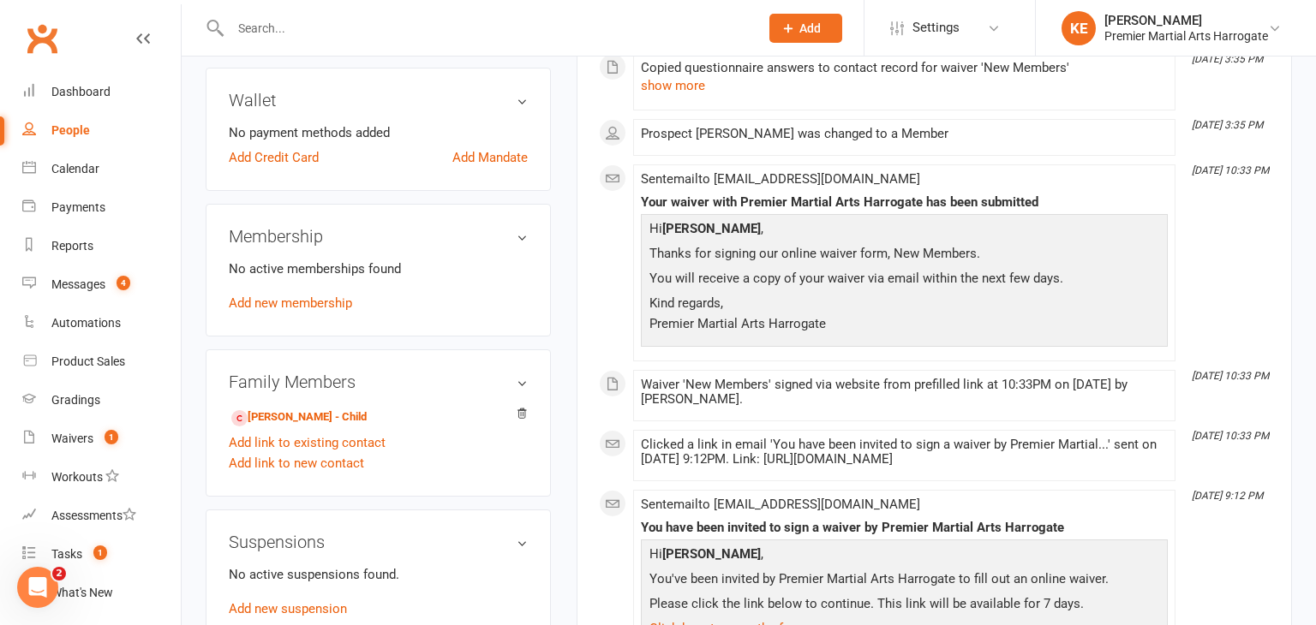
scroll to position [558, 0]
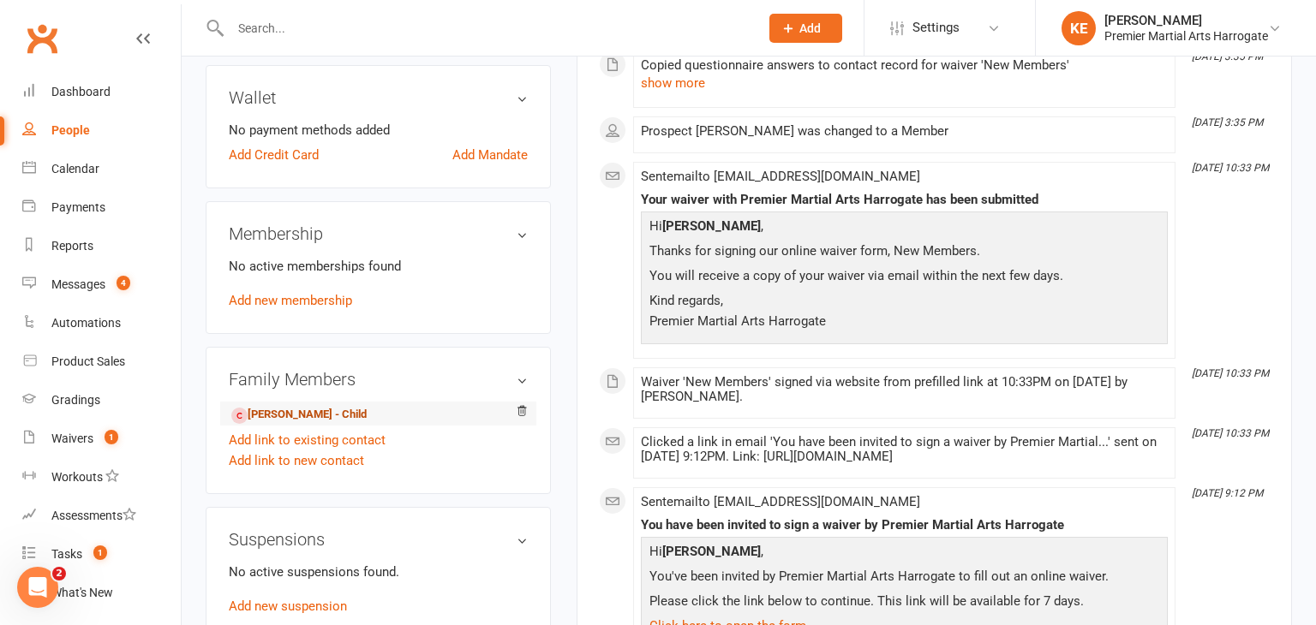
click at [299, 406] on link "[PERSON_NAME] - Child" at bounding box center [298, 415] width 135 height 18
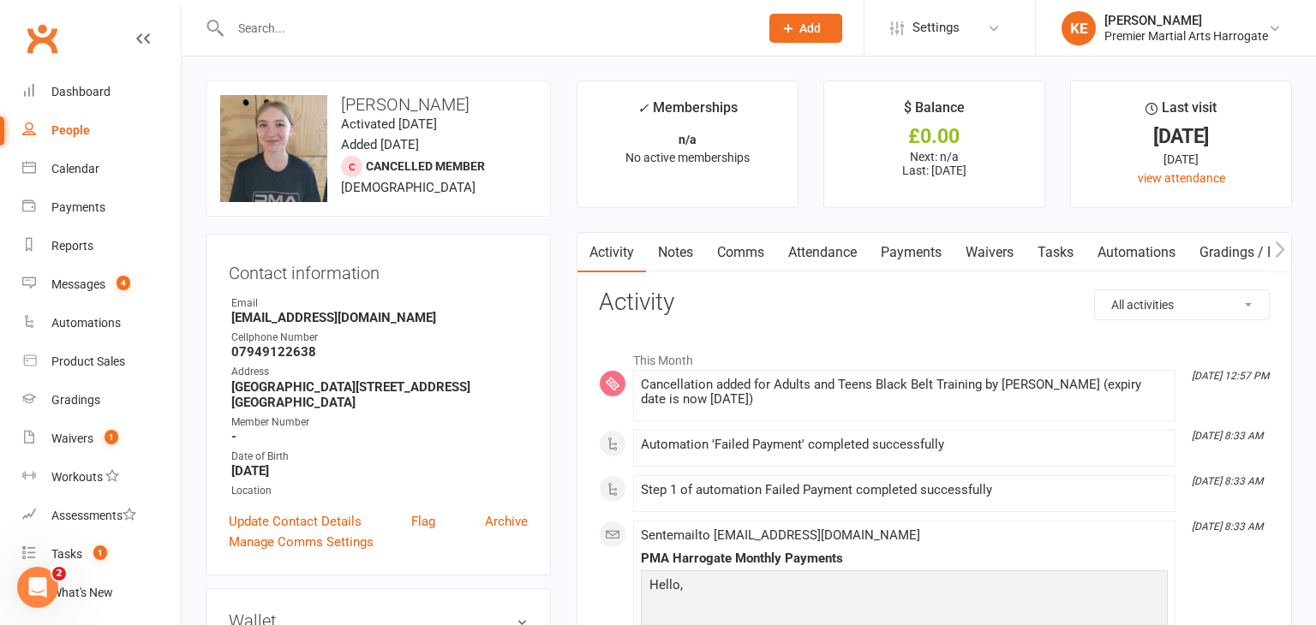
click at [898, 257] on link "Payments" at bounding box center [911, 252] width 85 height 39
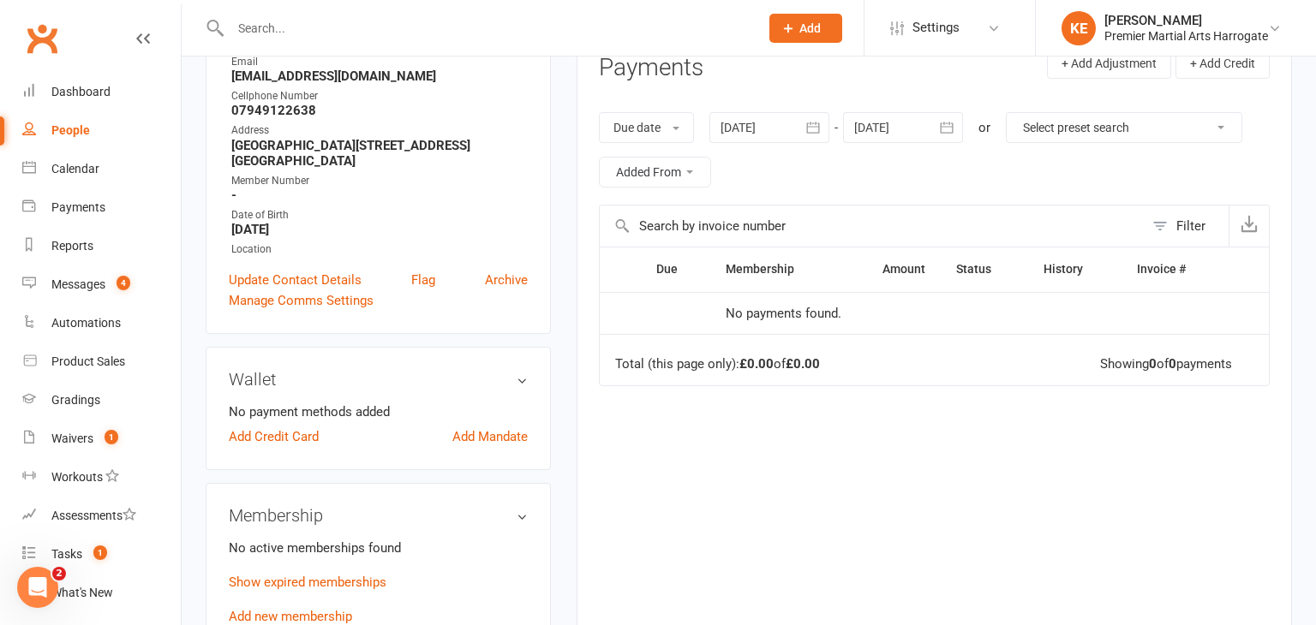
scroll to position [2, 0]
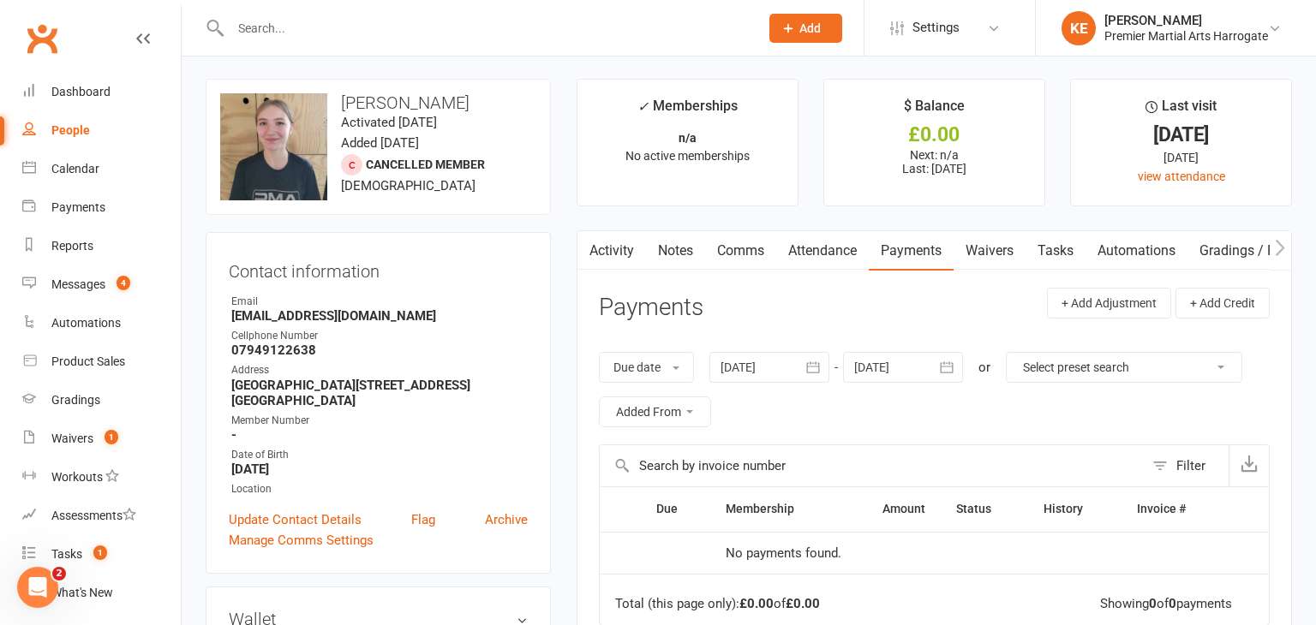
click at [565, 328] on main "✓ Memberships n/a No active memberships $ Balance £0.00 Next: n/a Last: [DATE] …" at bounding box center [934, 485] width 741 height 812
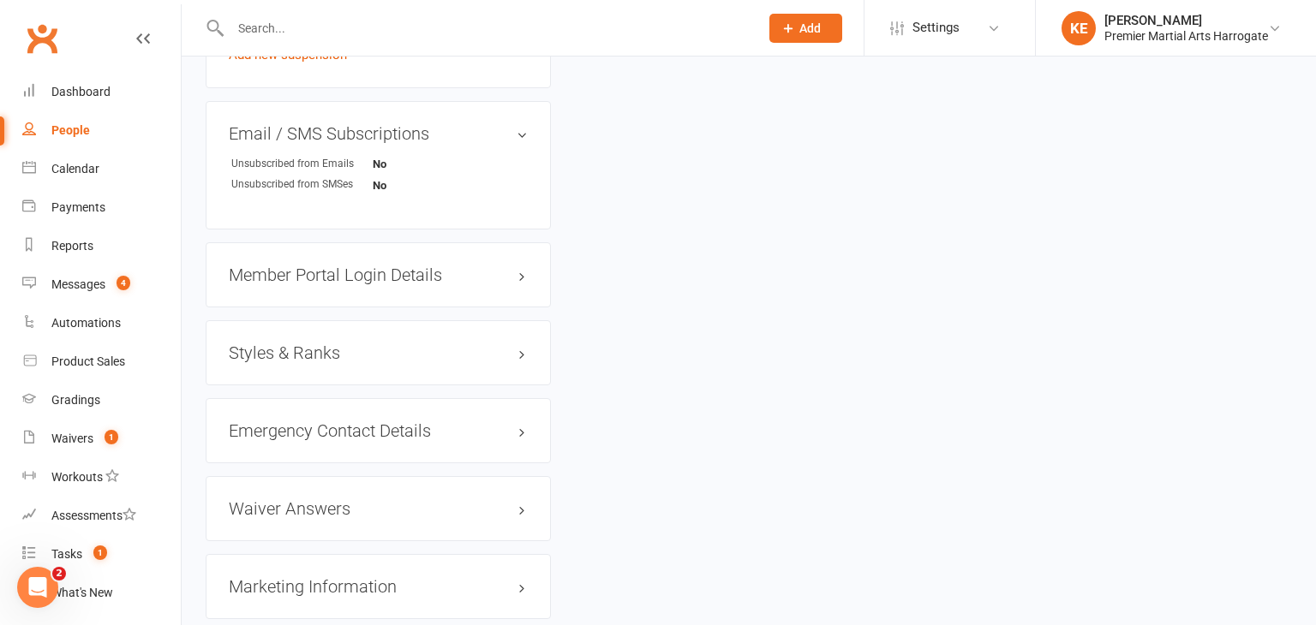
scroll to position [0, 0]
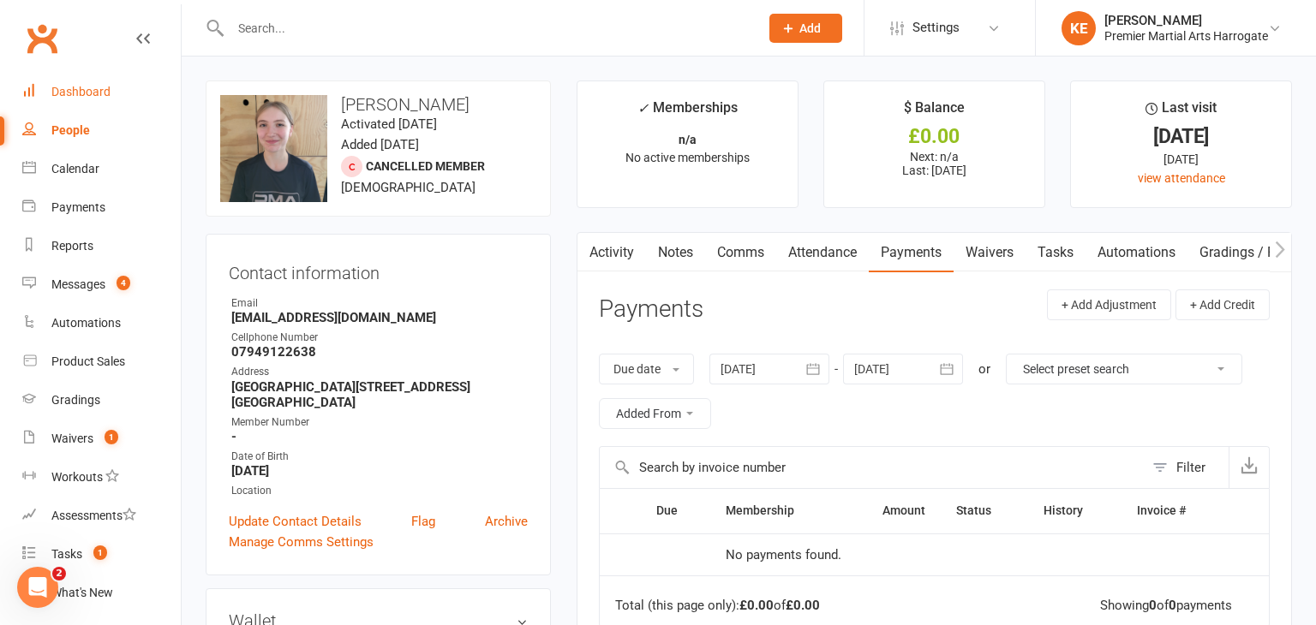
click at [117, 98] on link "Dashboard" at bounding box center [101, 92] width 159 height 39
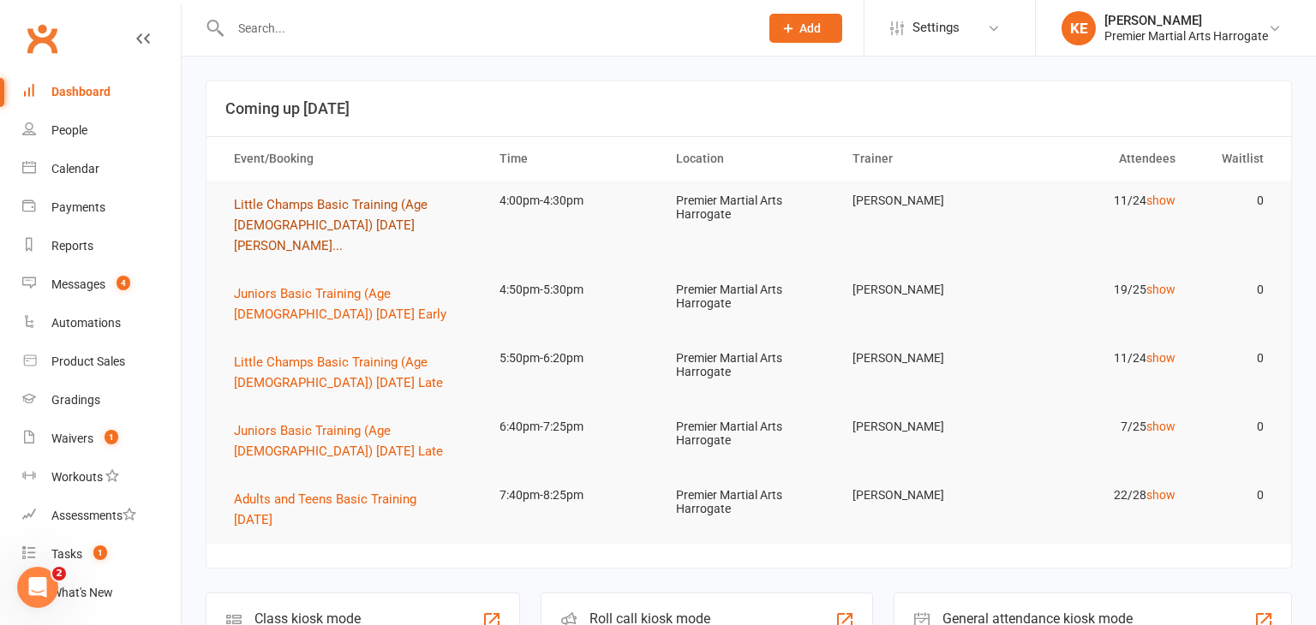
click at [319, 206] on span "Little Champs Basic Training (Age [DEMOGRAPHIC_DATA]) [DATE] [PERSON_NAME]..." at bounding box center [331, 225] width 194 height 57
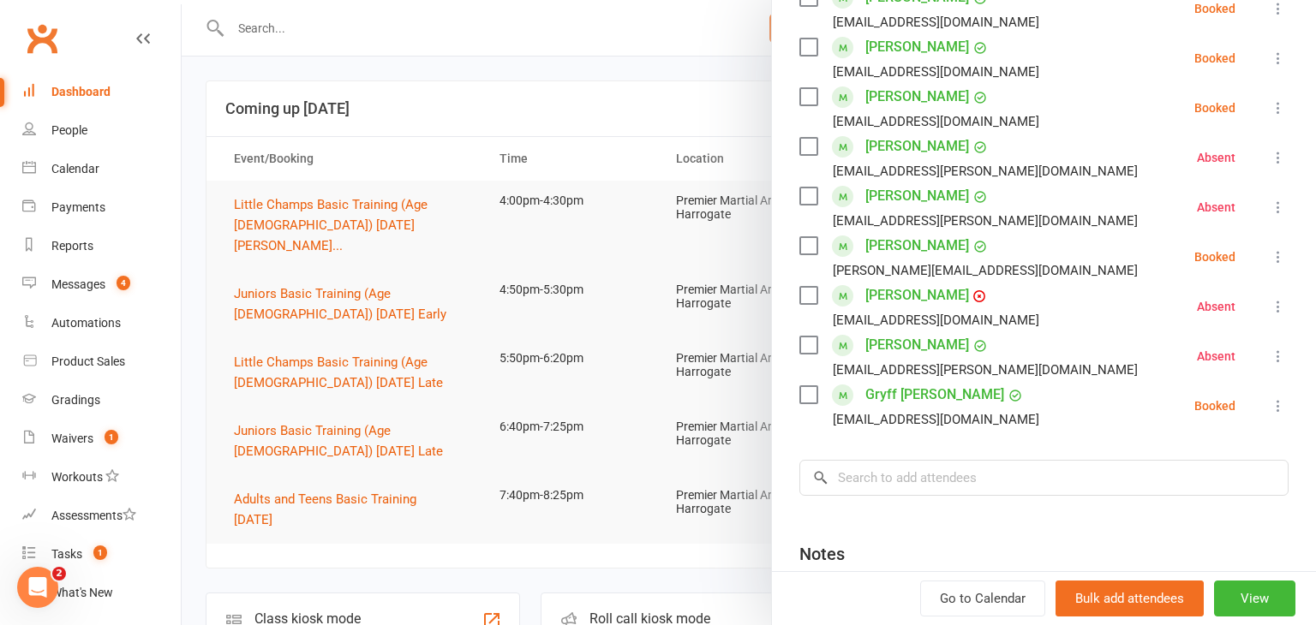
scroll to position [450, 0]
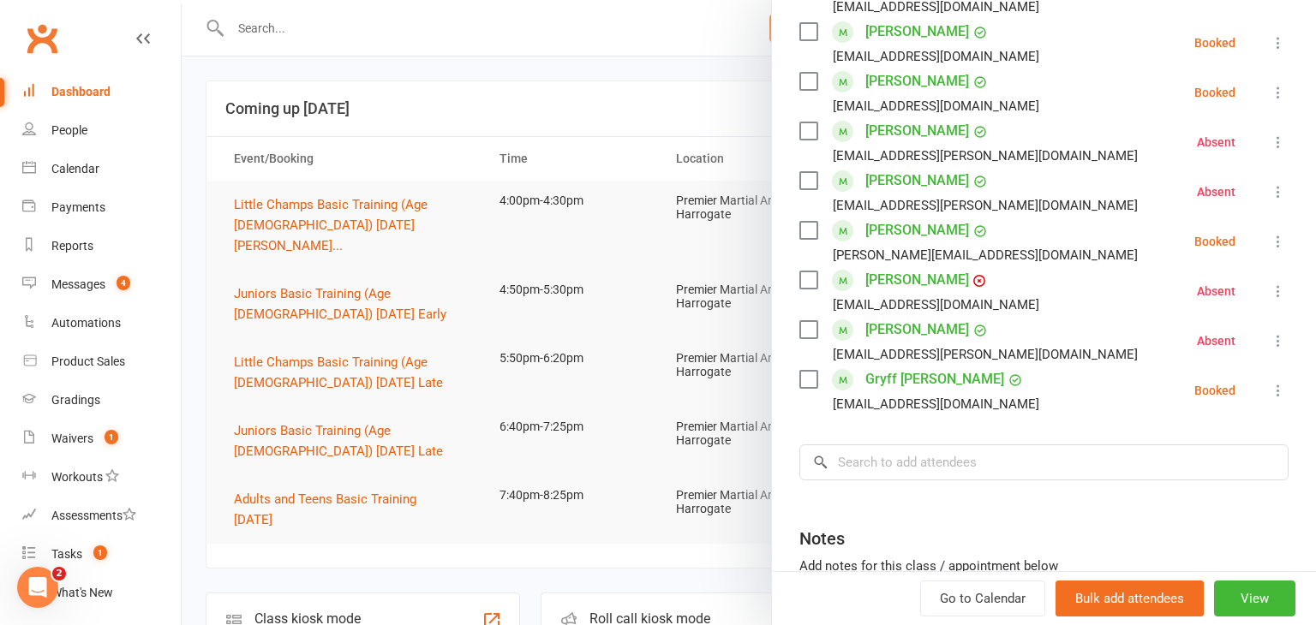
click at [1278, 391] on icon at bounding box center [1278, 390] width 17 height 17
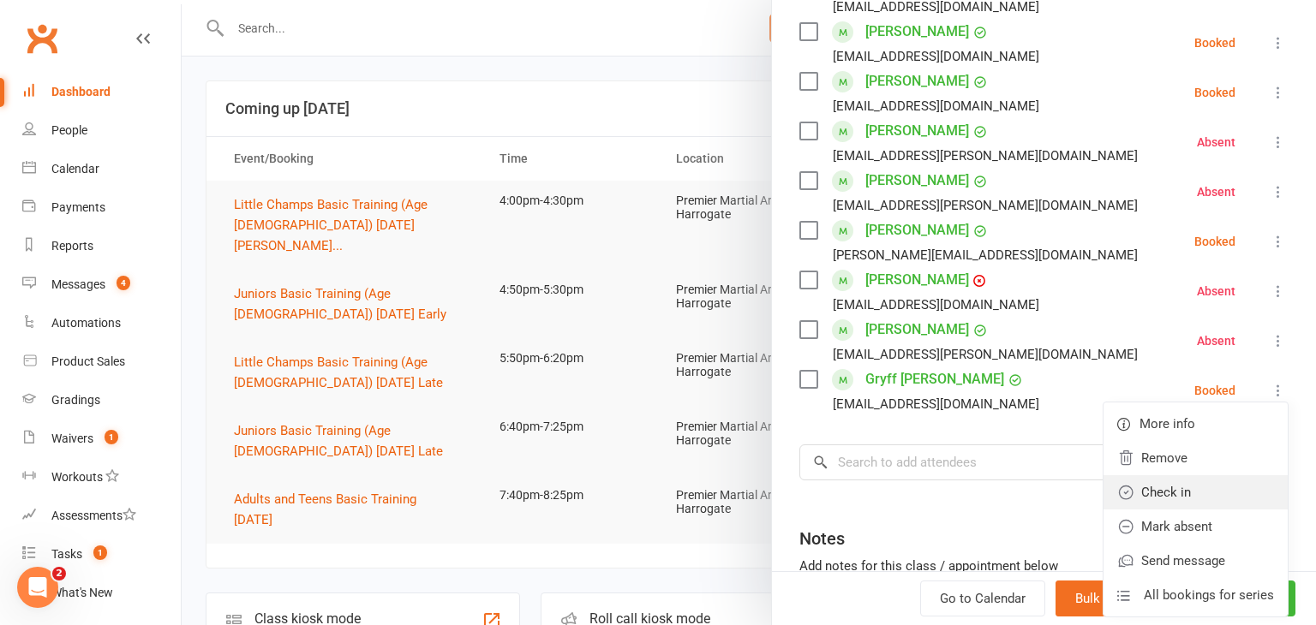
click at [1222, 482] on link "Check in" at bounding box center [1196, 493] width 184 height 34
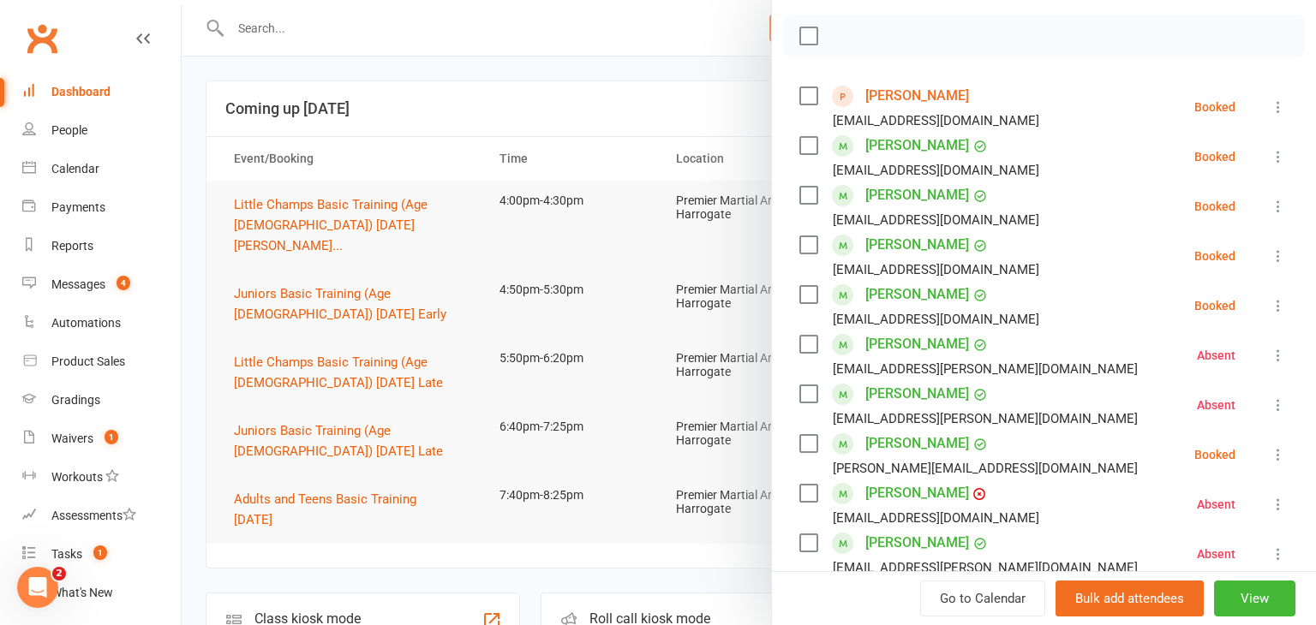
scroll to position [226, 0]
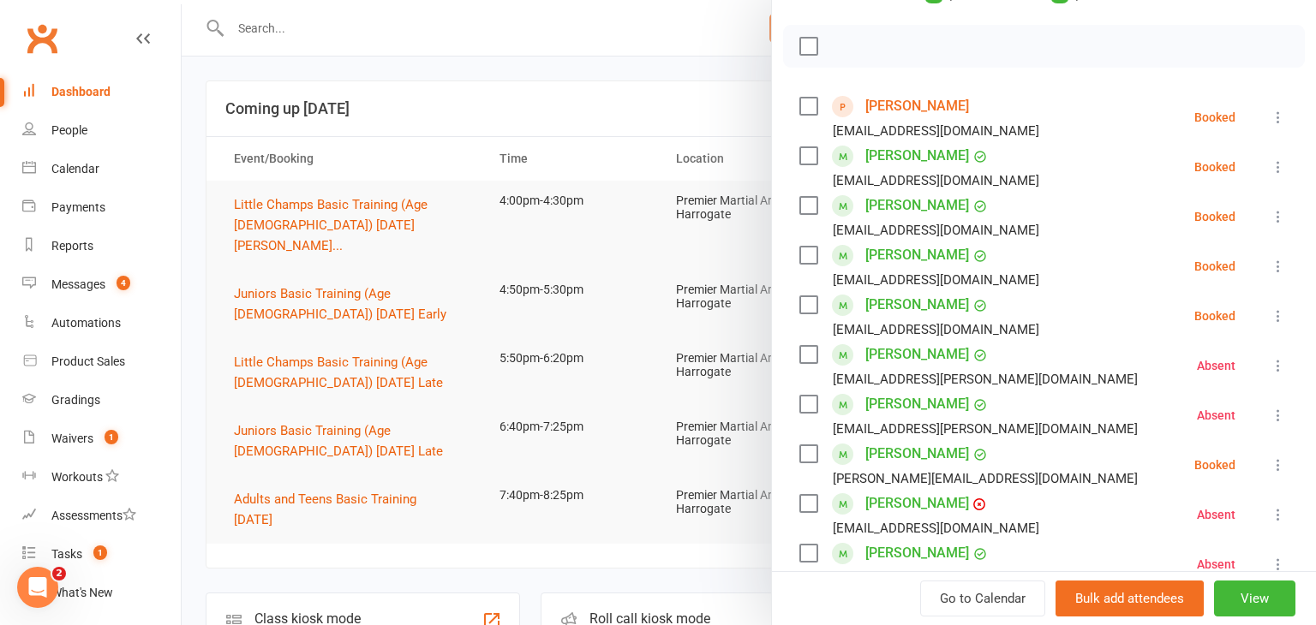
click at [370, 561] on div at bounding box center [749, 312] width 1134 height 625
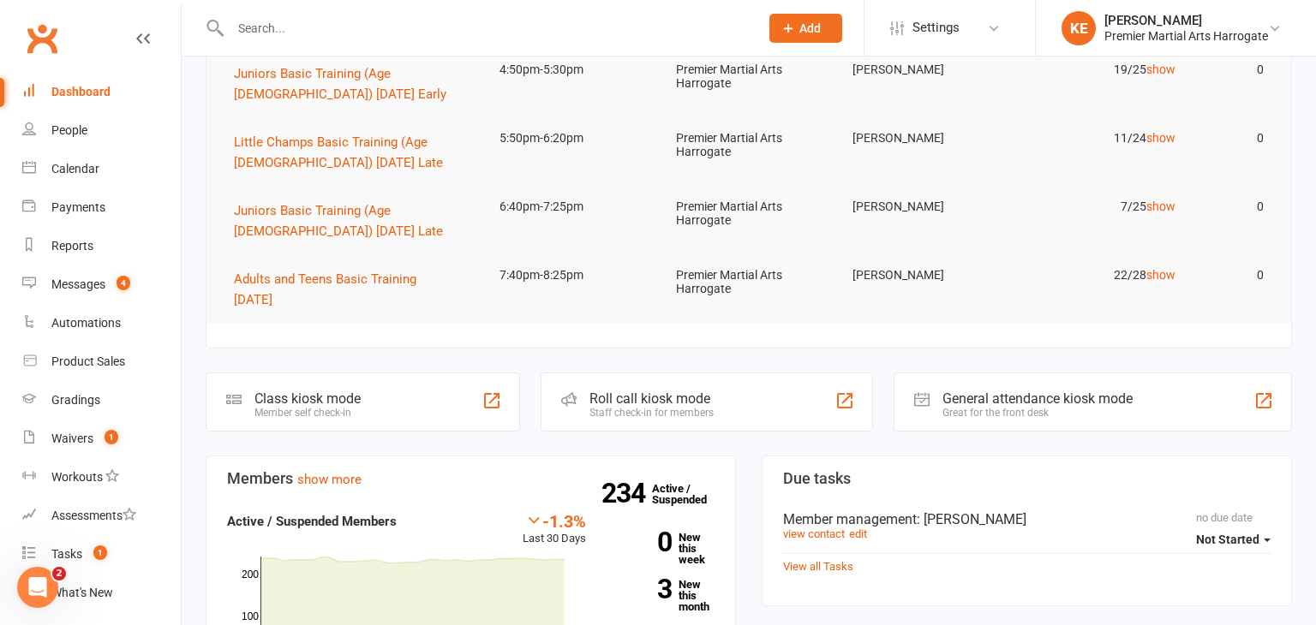
scroll to position [0, 0]
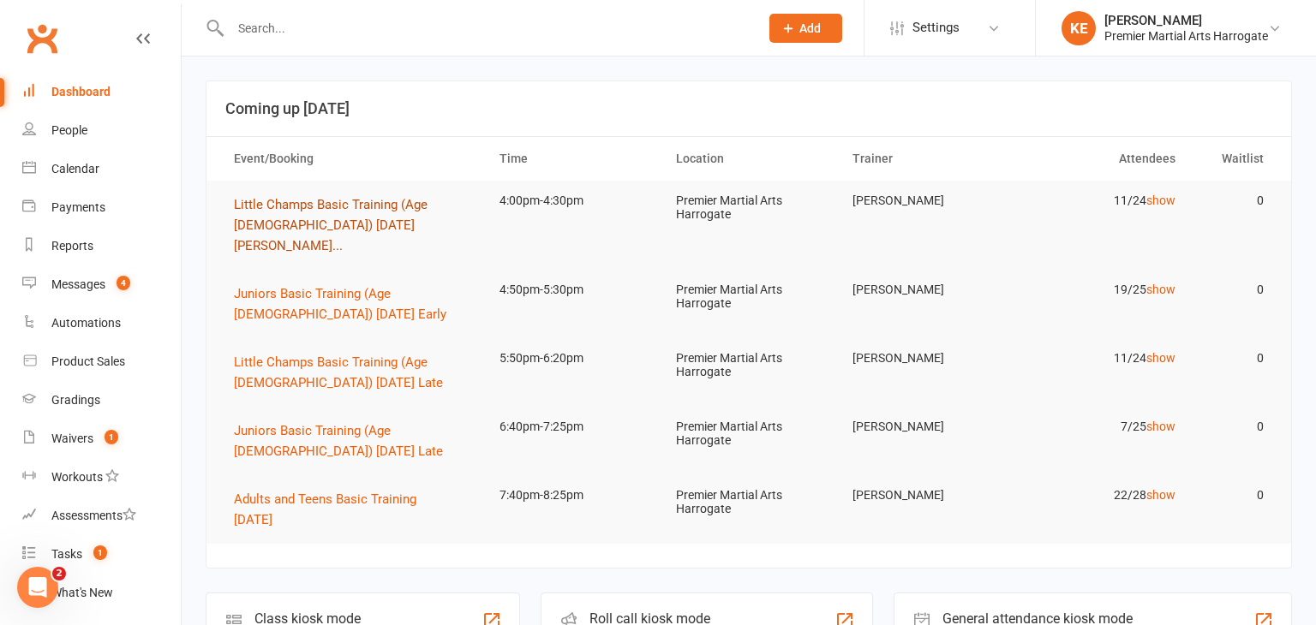
click at [340, 204] on span "Little Champs Basic Training (Age [DEMOGRAPHIC_DATA]) [DATE] [PERSON_NAME]..." at bounding box center [331, 225] width 194 height 57
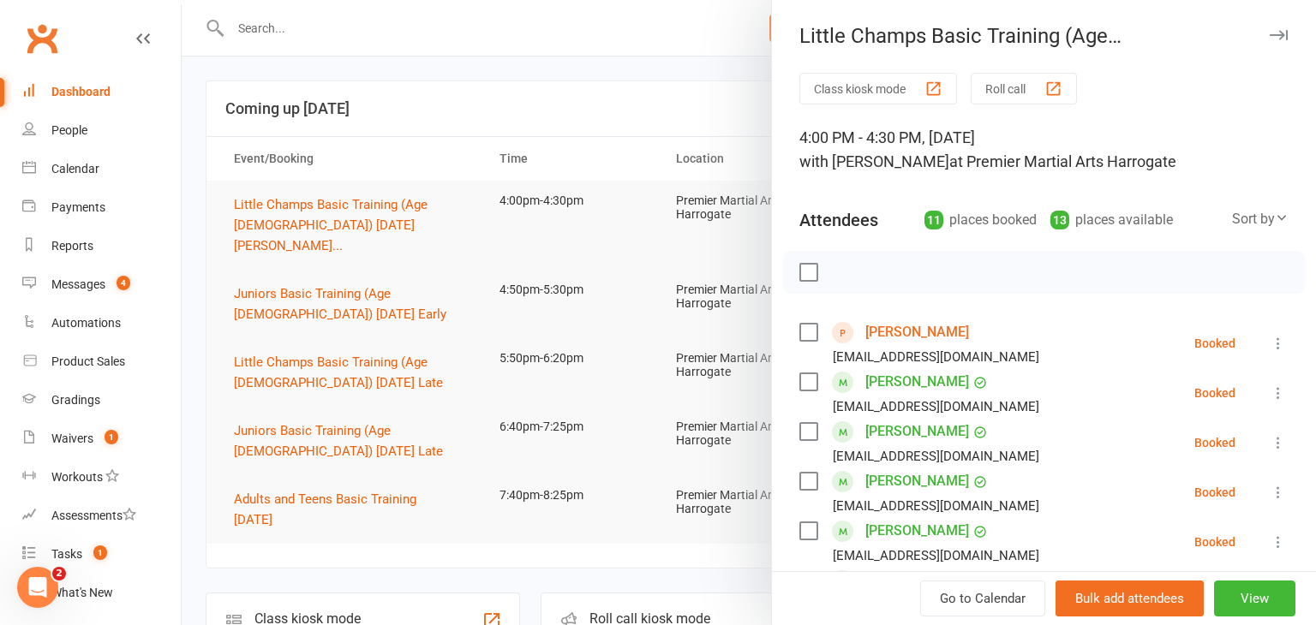
click at [1283, 392] on icon at bounding box center [1278, 393] width 17 height 17
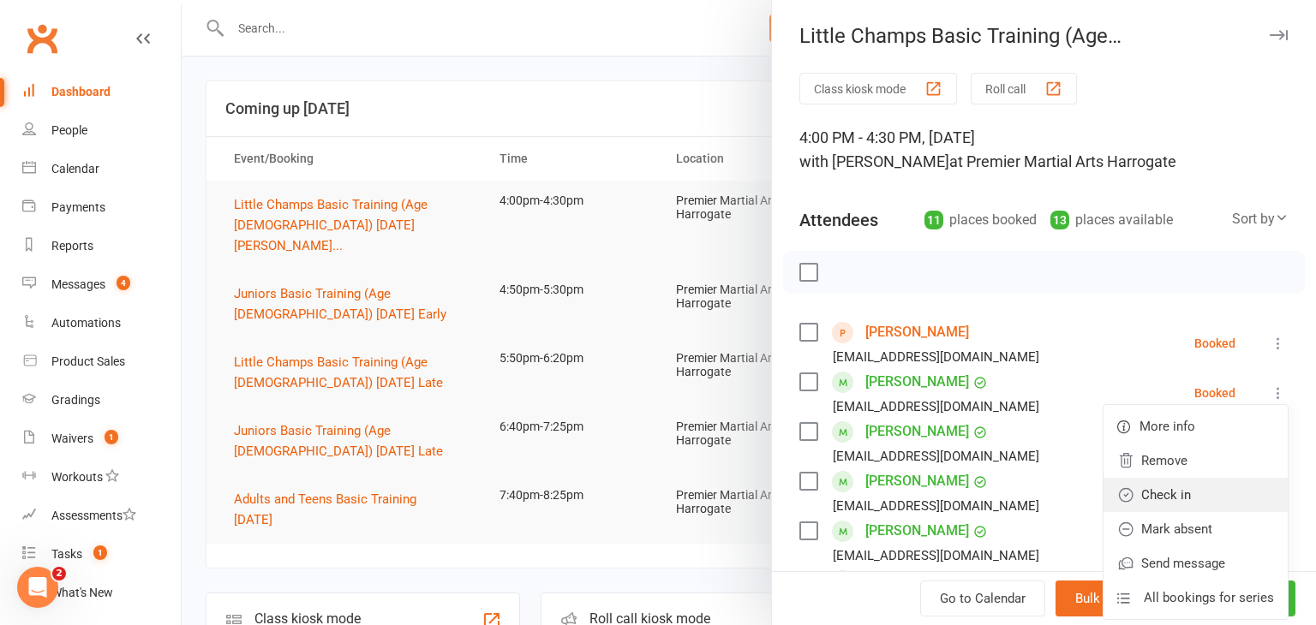
click at [1212, 486] on link "Check in" at bounding box center [1196, 495] width 184 height 34
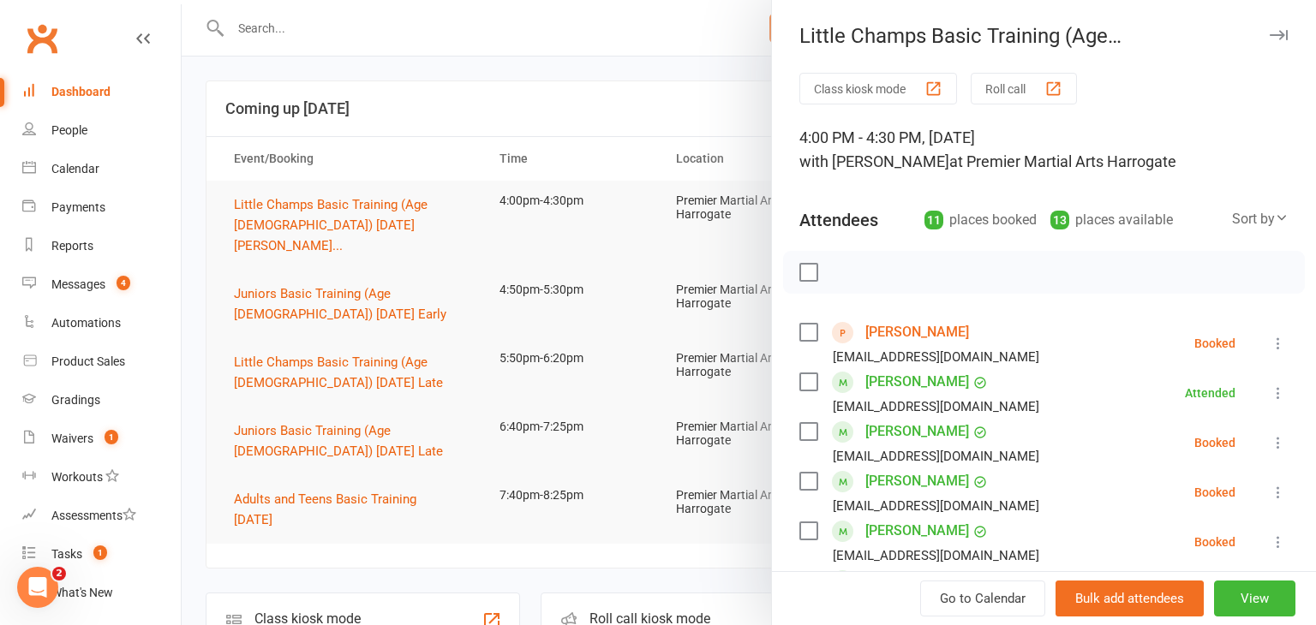
click at [188, 420] on div at bounding box center [749, 312] width 1134 height 625
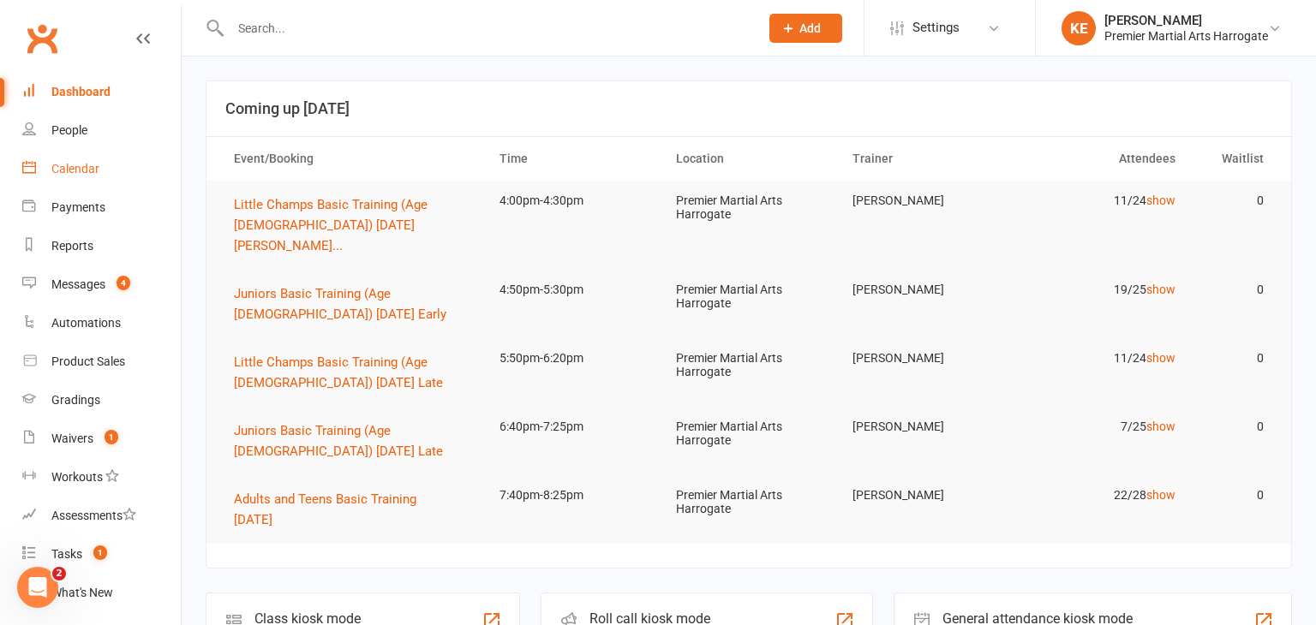
click at [77, 164] on div "Calendar" at bounding box center [75, 169] width 48 height 14
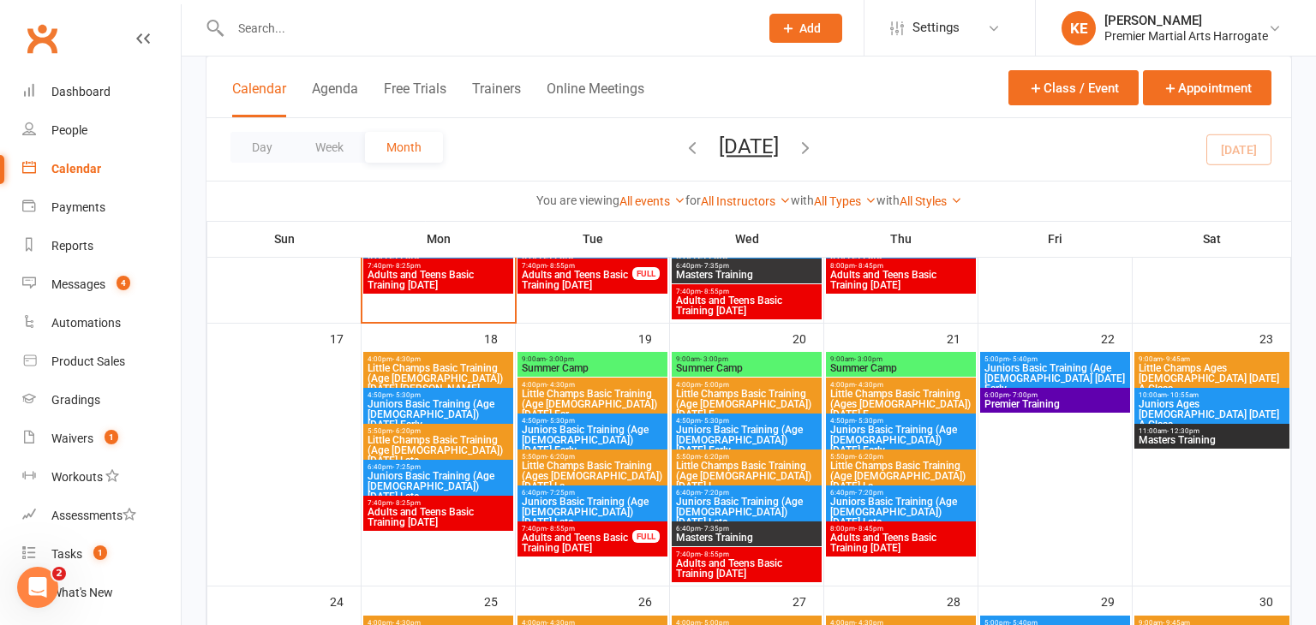
scroll to position [786, 0]
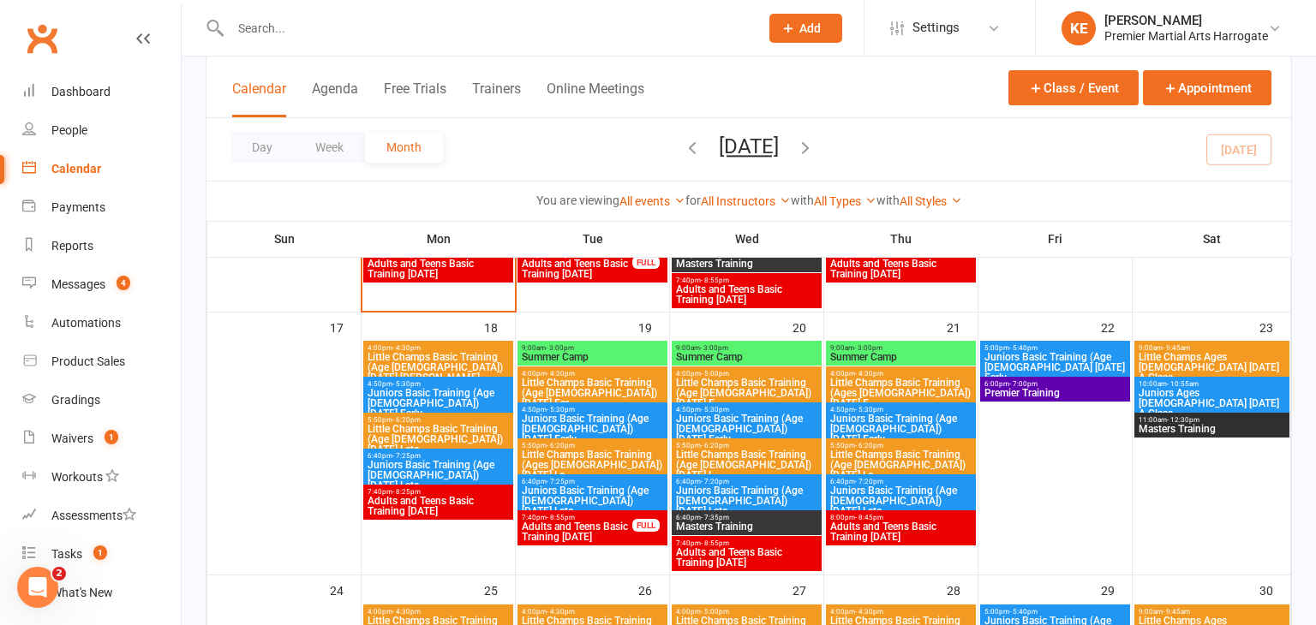
click at [744, 352] on span "Summer Camp" at bounding box center [746, 357] width 143 height 10
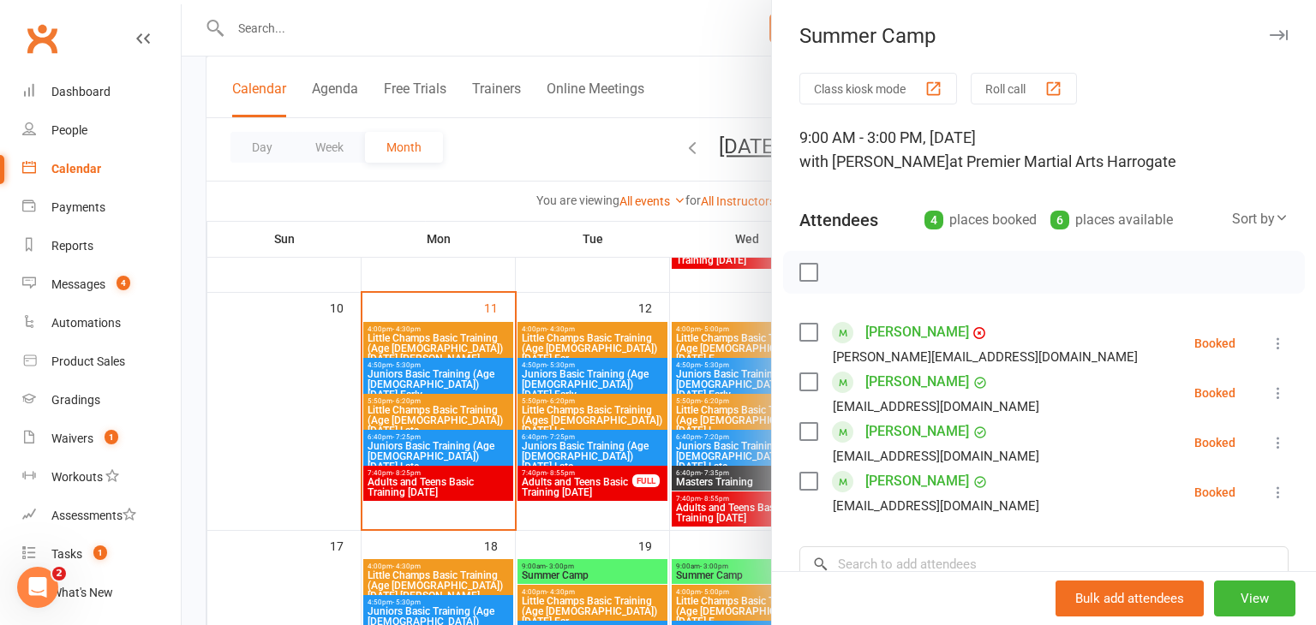
scroll to position [569, 0]
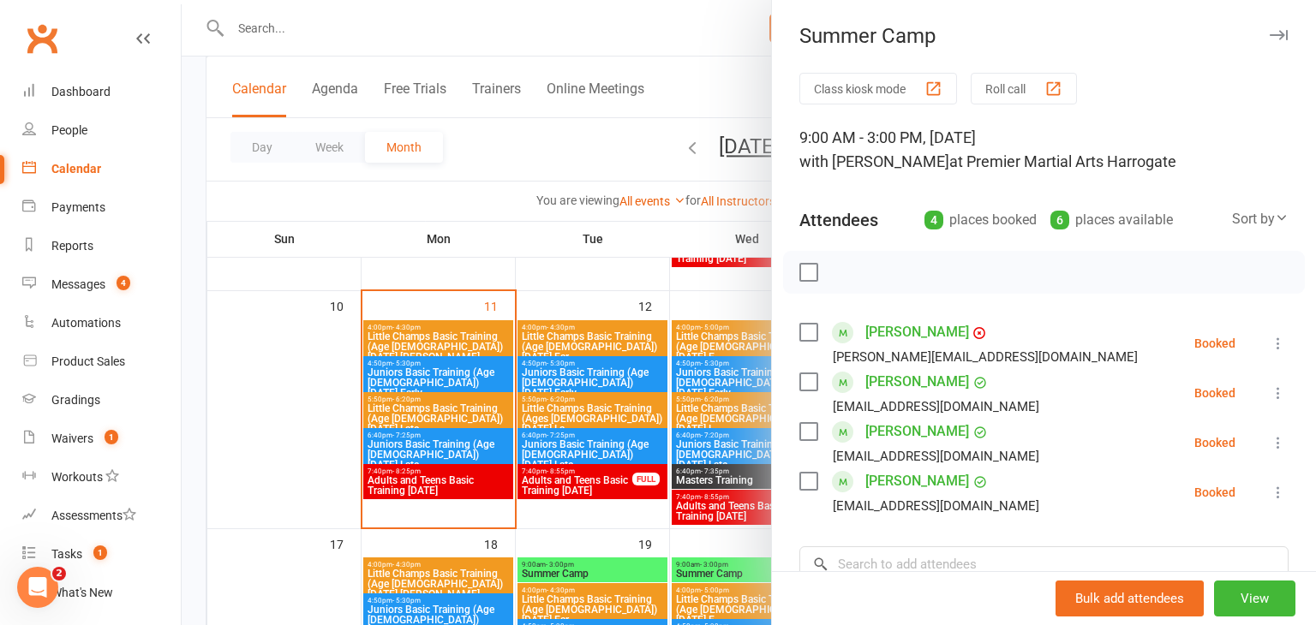
click at [328, 408] on div at bounding box center [749, 312] width 1134 height 625
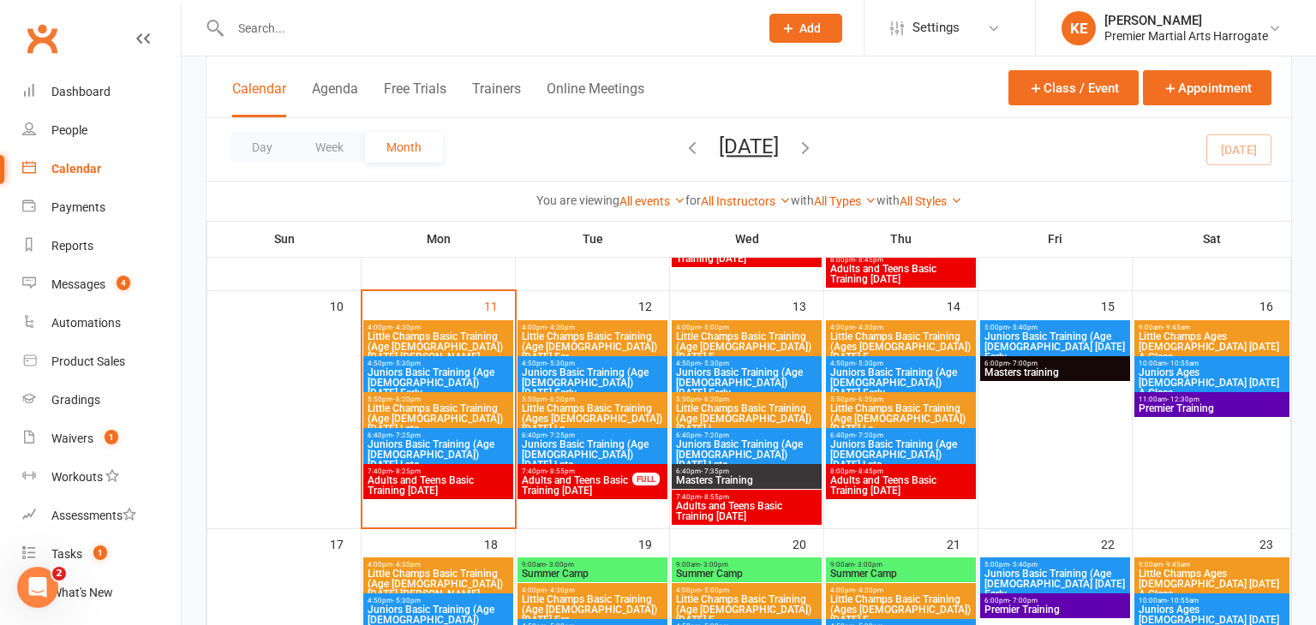
click at [720, 447] on span "Juniors Basic Training (Age [DEMOGRAPHIC_DATA]) [DATE] Late" at bounding box center [746, 455] width 143 height 31
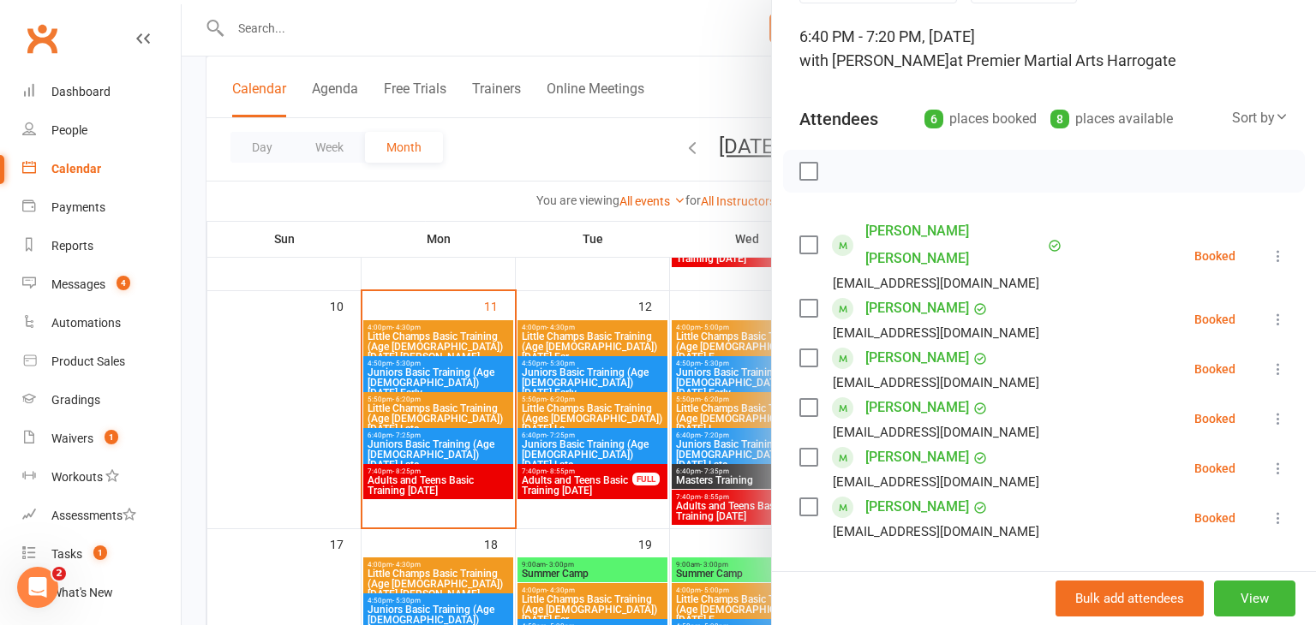
scroll to position [103, 0]
click at [333, 445] on div at bounding box center [749, 312] width 1134 height 625
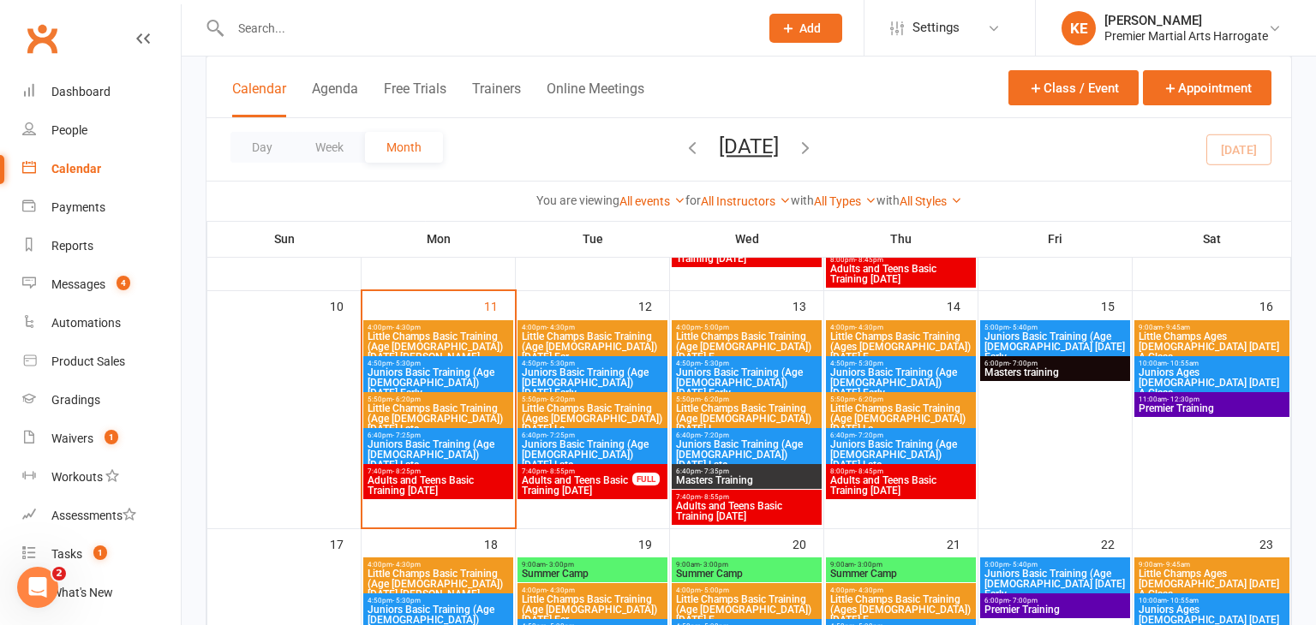
click at [545, 487] on span "Adults and Teens Basic Training [DATE]" at bounding box center [577, 486] width 112 height 21
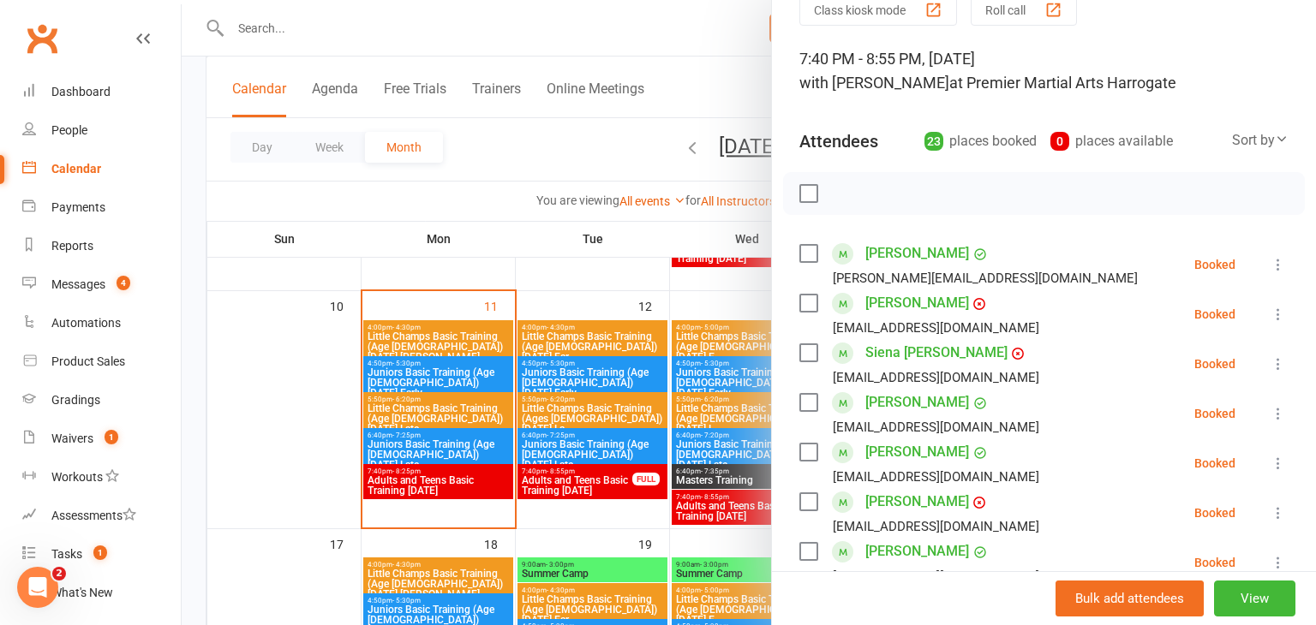
scroll to position [81, 0]
click at [1281, 262] on icon at bounding box center [1278, 262] width 17 height 17
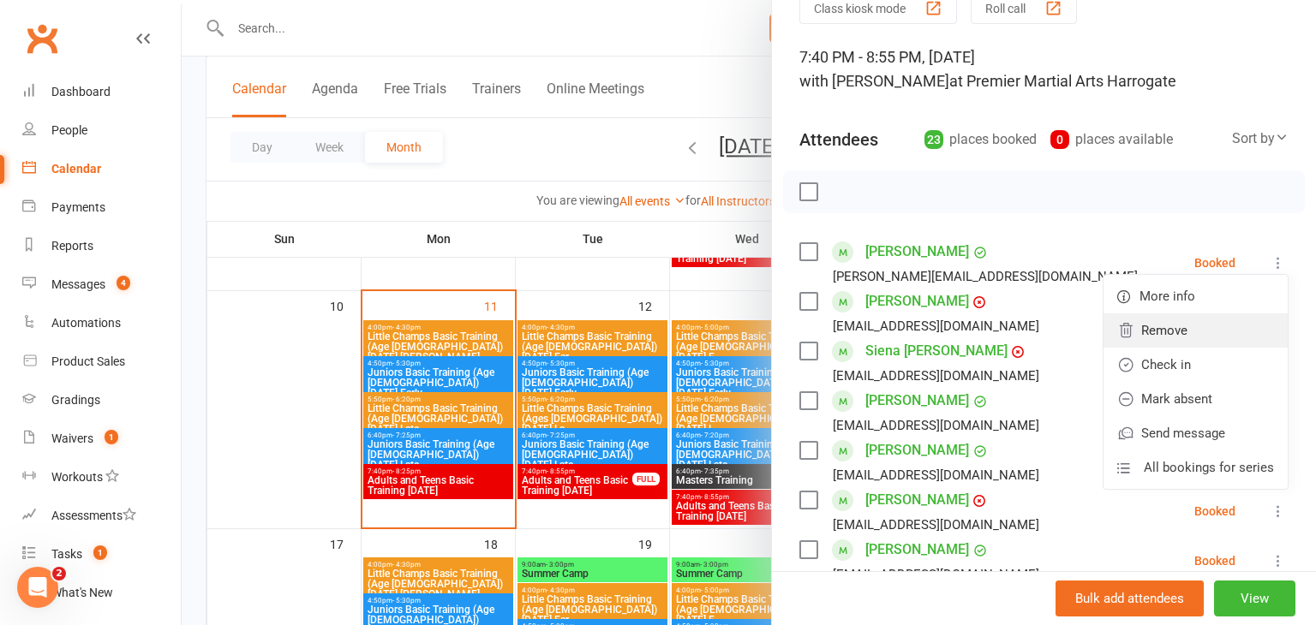
click at [1213, 333] on link "Remove" at bounding box center [1196, 331] width 184 height 34
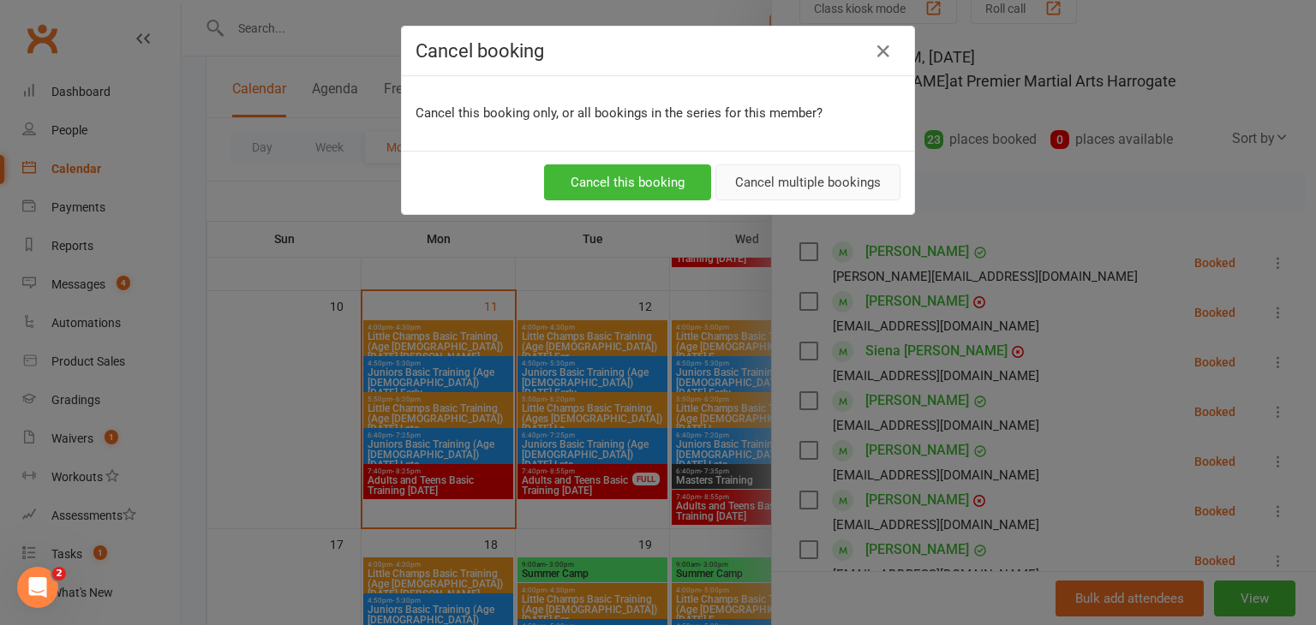
click at [787, 186] on button "Cancel multiple bookings" at bounding box center [807, 182] width 185 height 36
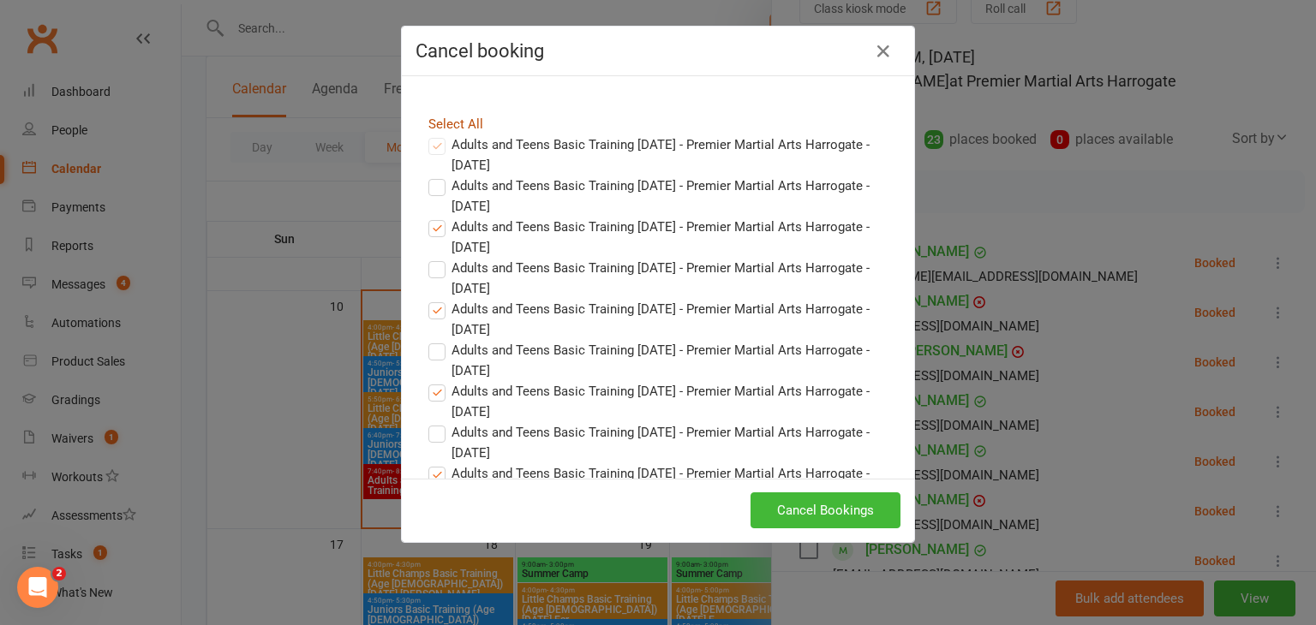
click at [448, 119] on link "Select All" at bounding box center [455, 124] width 55 height 15
click at [837, 511] on button "Cancel Bookings" at bounding box center [826, 511] width 150 height 36
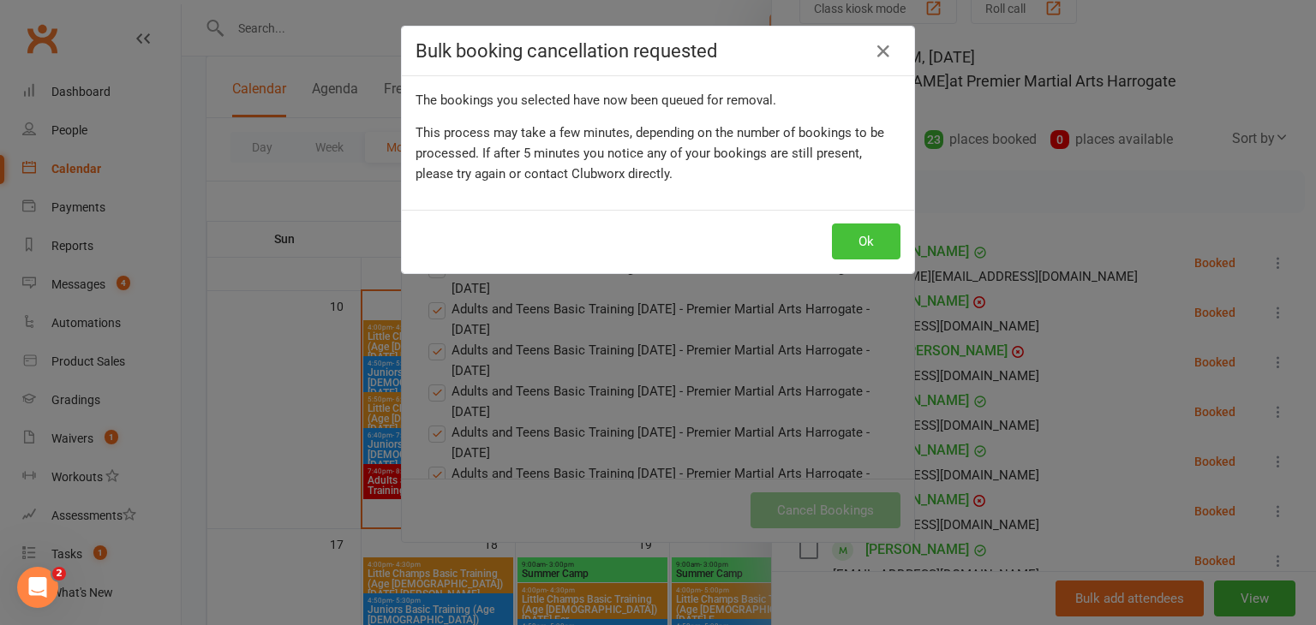
click at [861, 244] on button "Ok" at bounding box center [866, 242] width 69 height 36
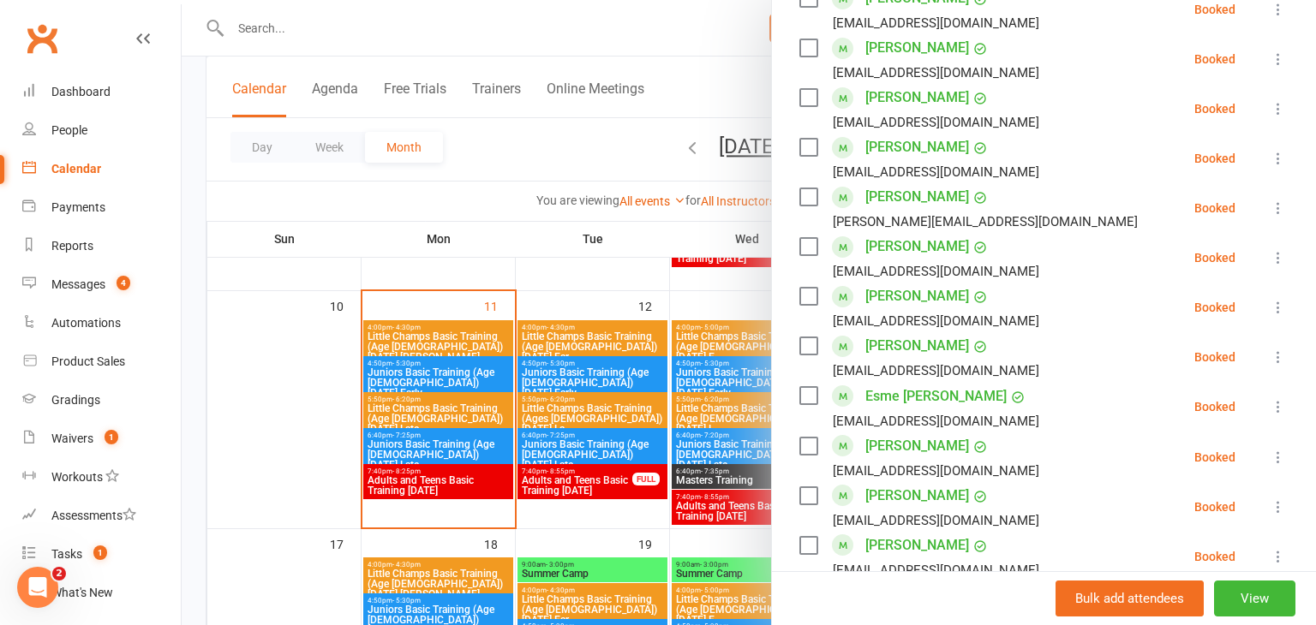
scroll to position [840, 0]
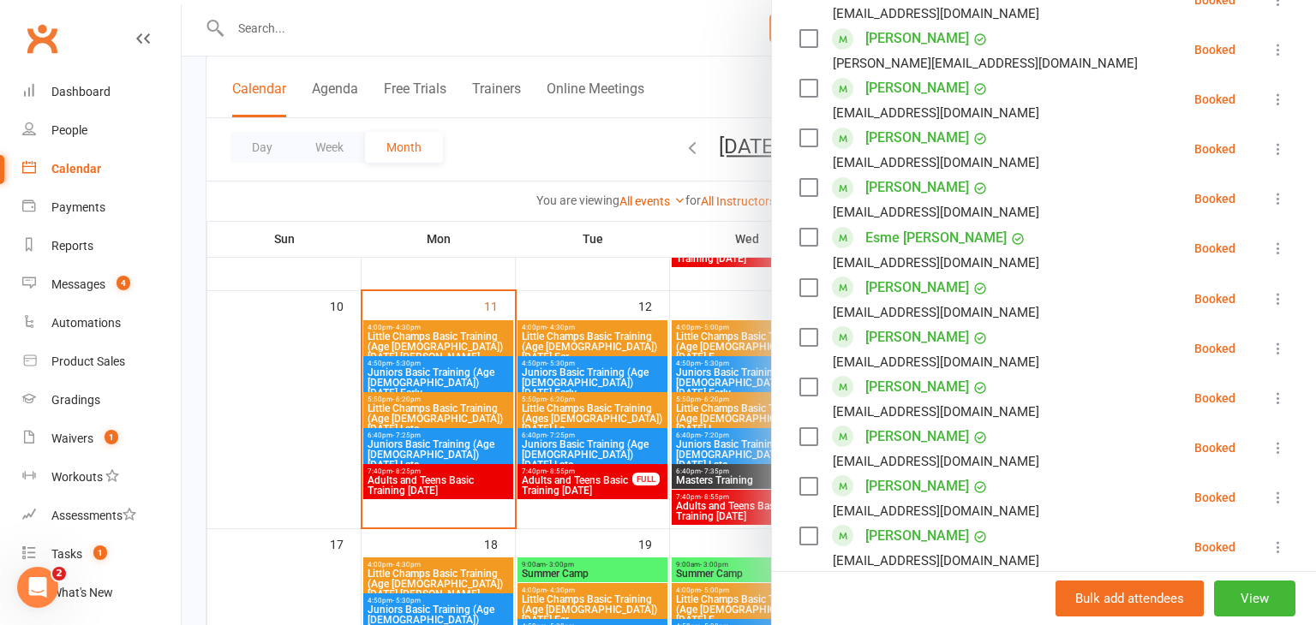
click at [1277, 195] on icon at bounding box center [1278, 198] width 17 height 17
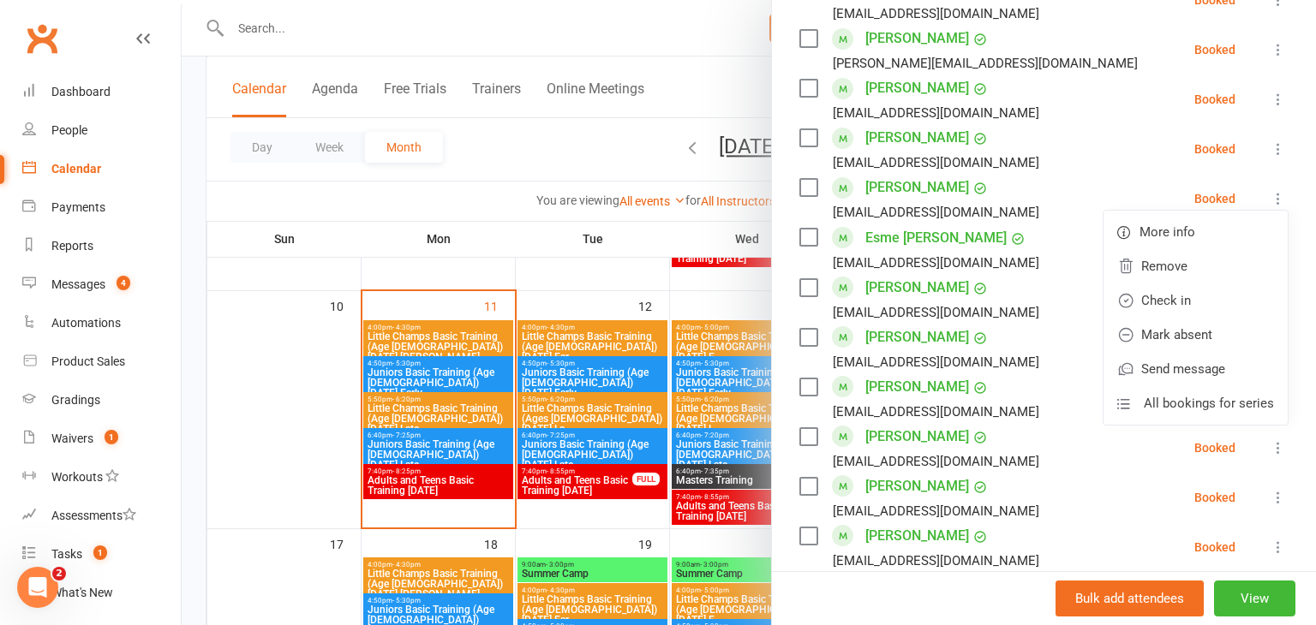
click at [529, 241] on div at bounding box center [749, 312] width 1134 height 625
